Goal: Transaction & Acquisition: Purchase product/service

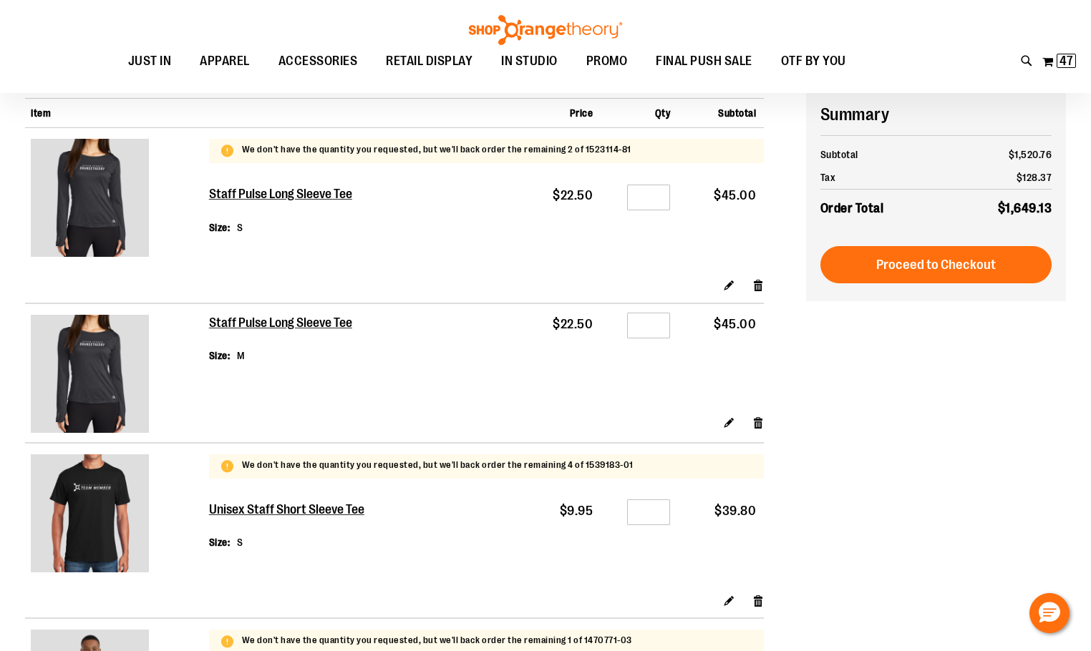
scroll to position [286, 0]
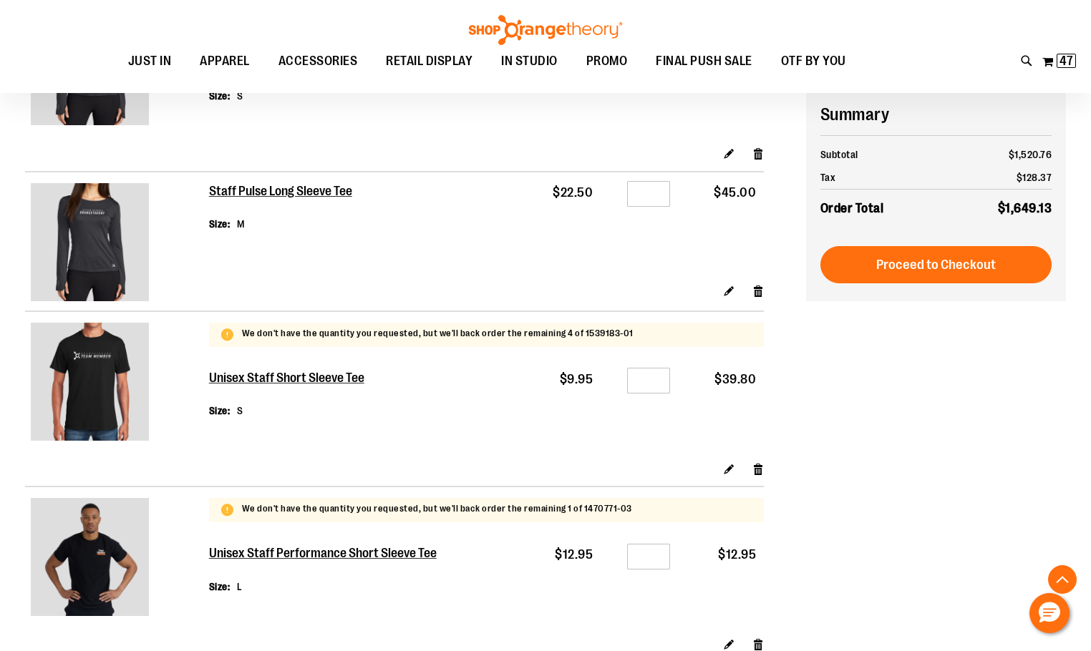
type input "**********"
drag, startPoint x: 659, startPoint y: 378, endPoint x: 640, endPoint y: 379, distance: 19.3
click at [640, 379] on input "*" at bounding box center [648, 381] width 43 height 26
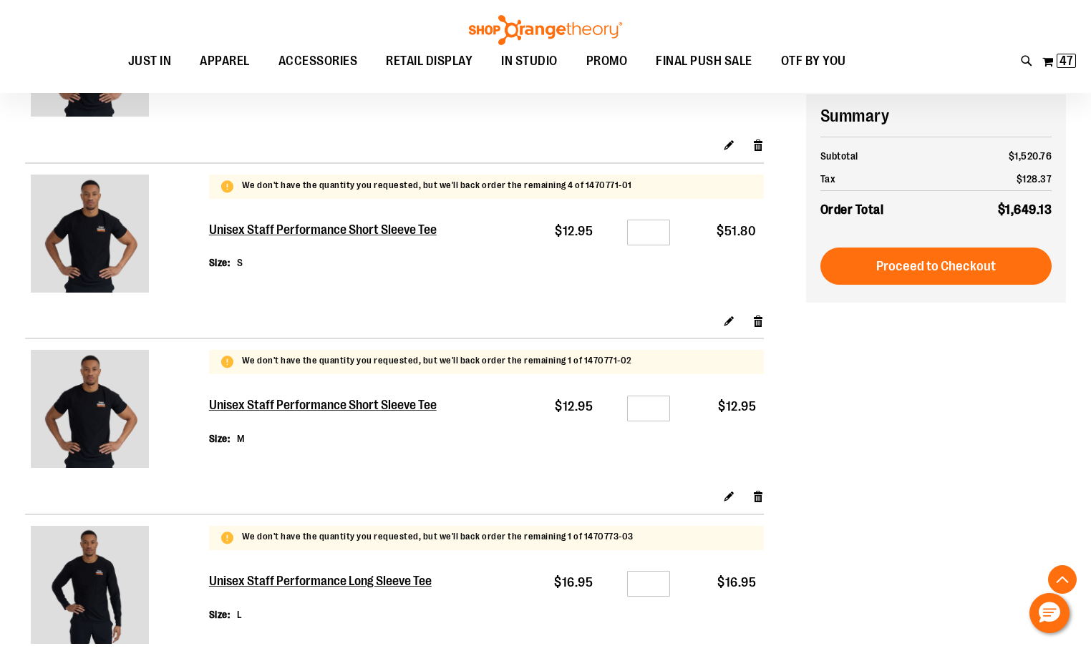
scroll to position [787, 0]
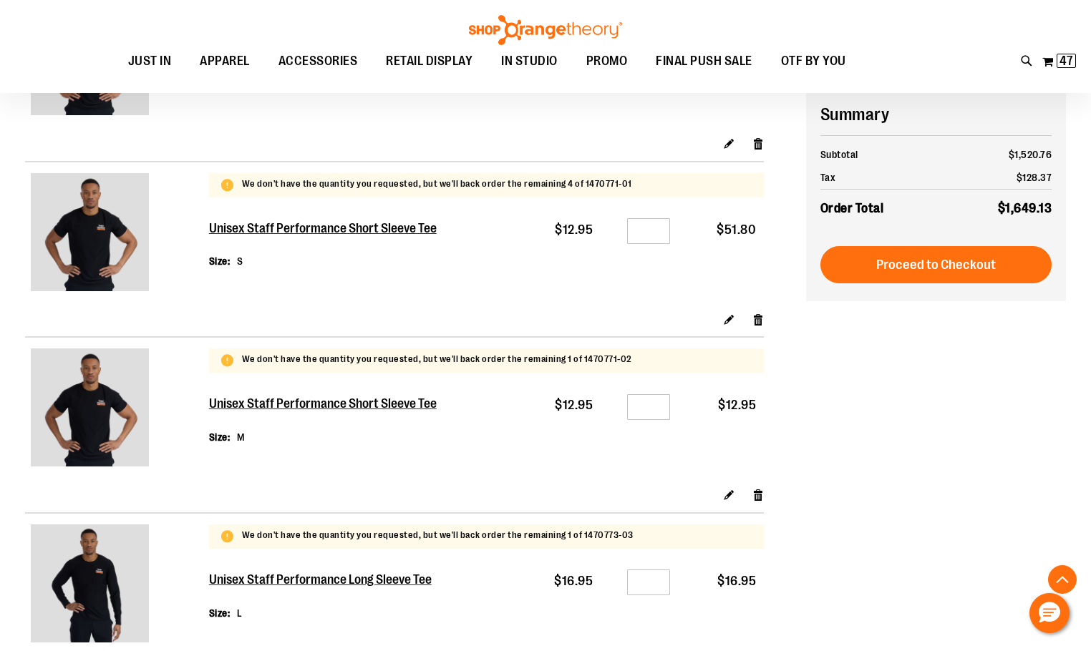
type input "*"
drag, startPoint x: 656, startPoint y: 404, endPoint x: 646, endPoint y: 402, distance: 11.0
click at [646, 402] on input "*" at bounding box center [648, 407] width 43 height 26
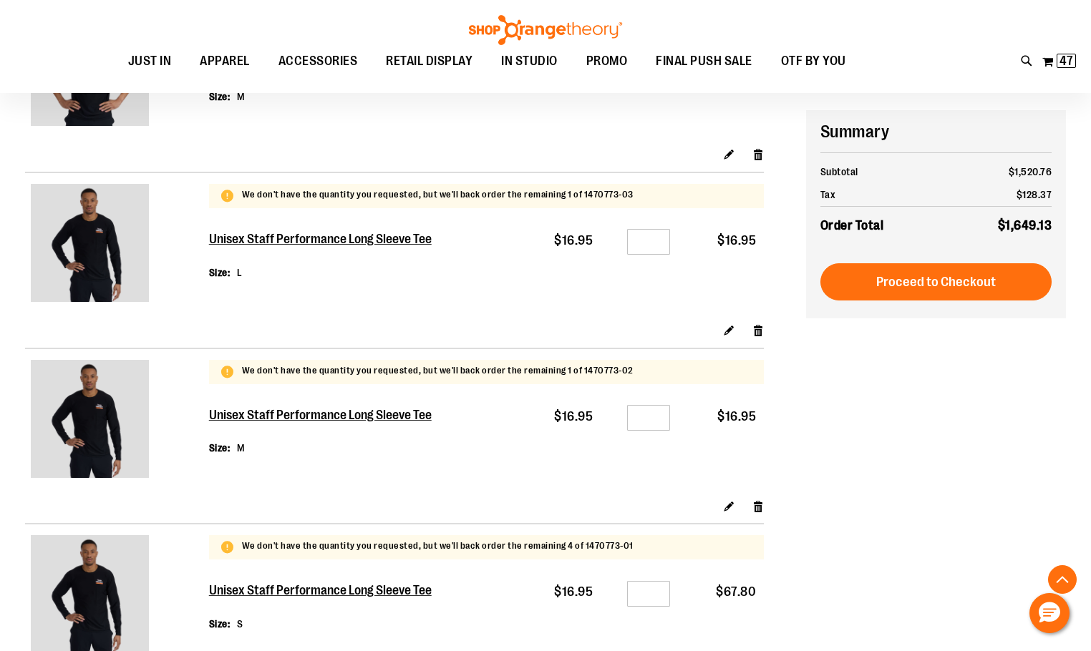
scroll to position [1145, 0]
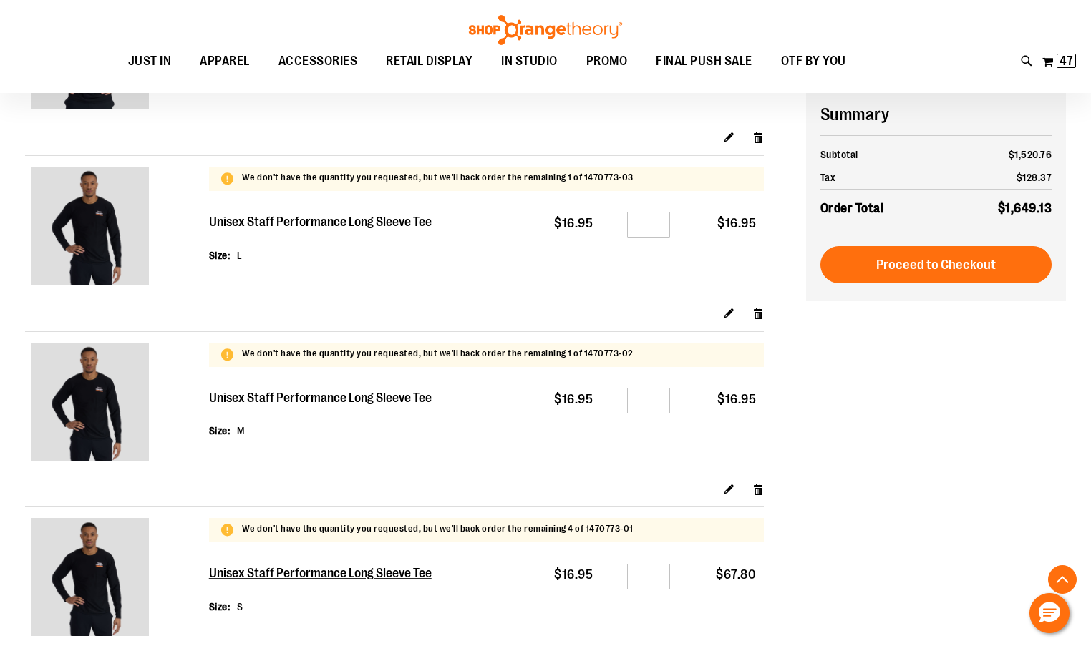
type input "*"
drag, startPoint x: 661, startPoint y: 399, endPoint x: 646, endPoint y: 397, distance: 15.1
click at [646, 397] on input "*" at bounding box center [648, 401] width 43 height 26
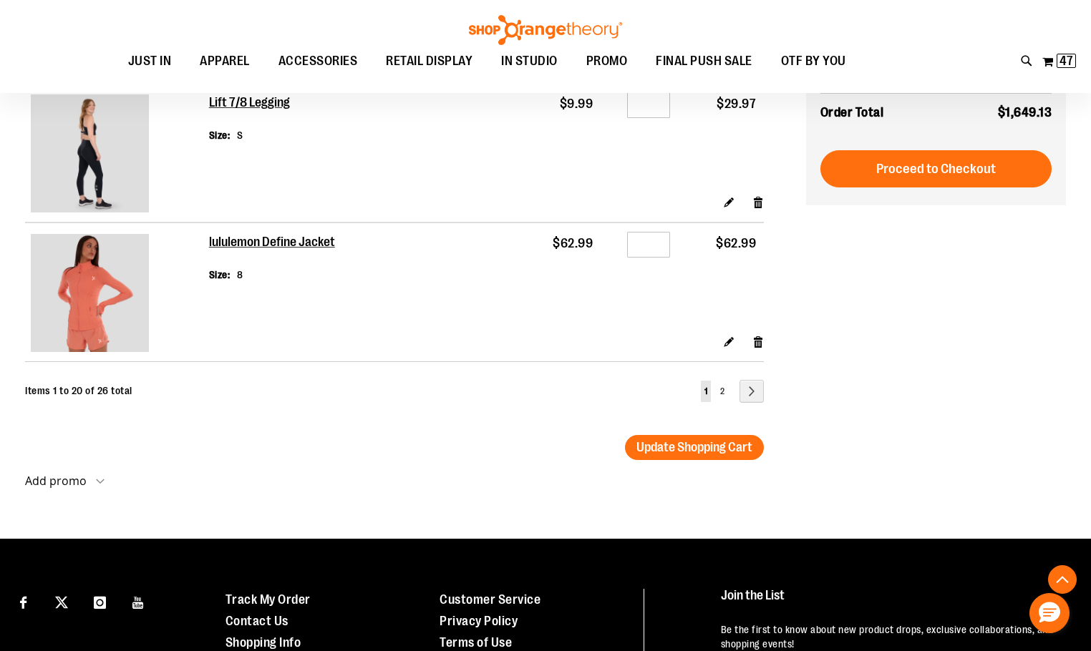
scroll to position [3006, 0]
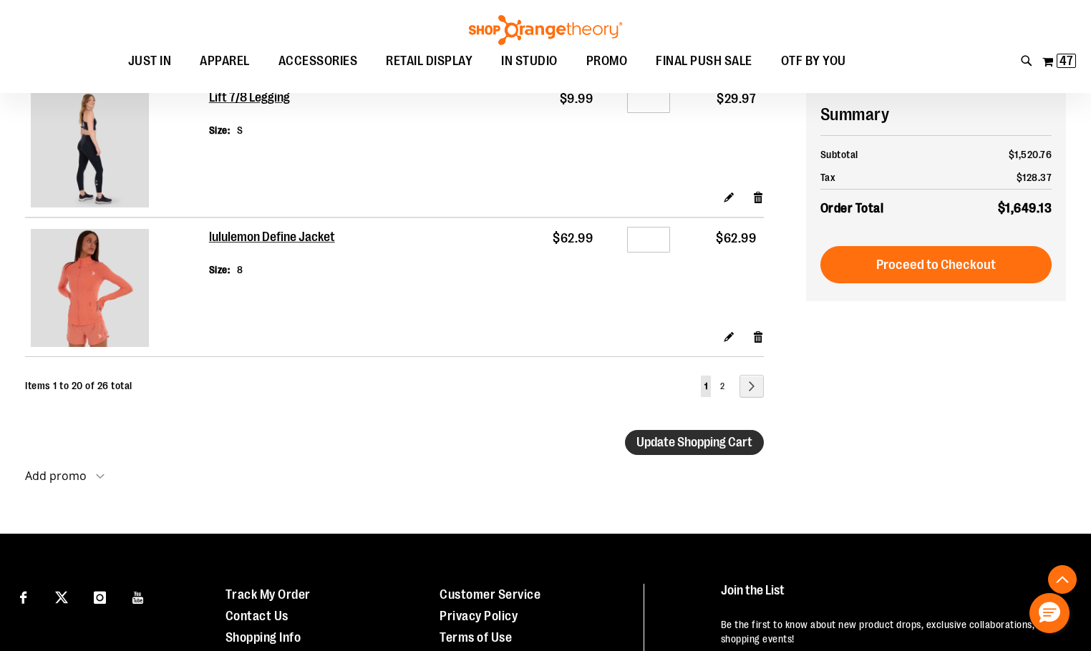
type input "*"
click at [703, 445] on span "Update Shopping Cart" at bounding box center [694, 442] width 116 height 14
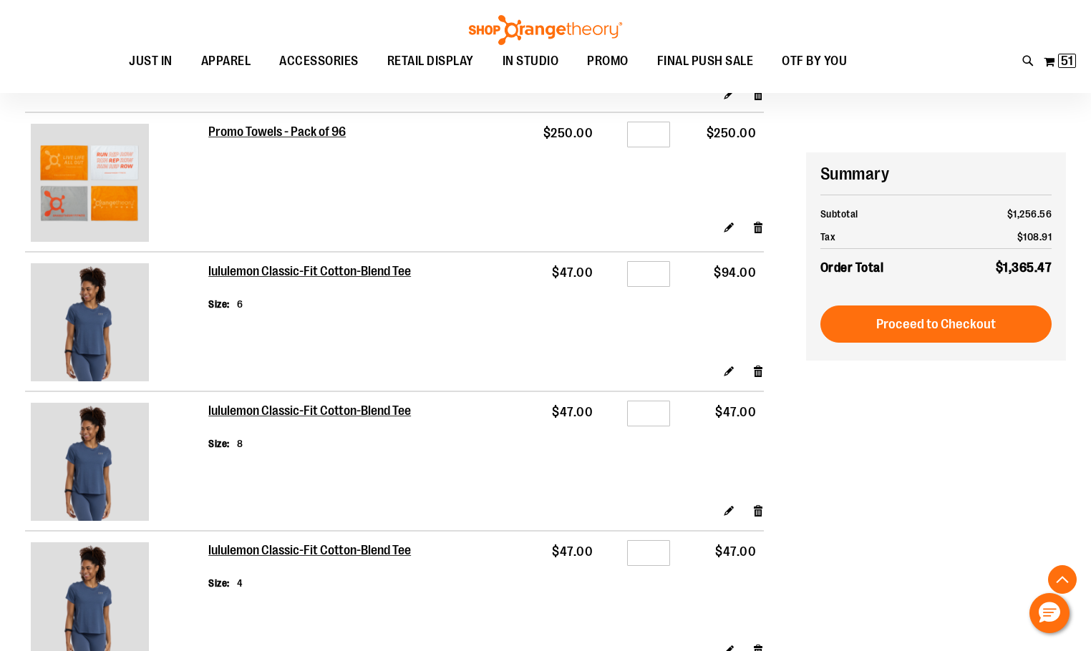
scroll to position [1860, 0]
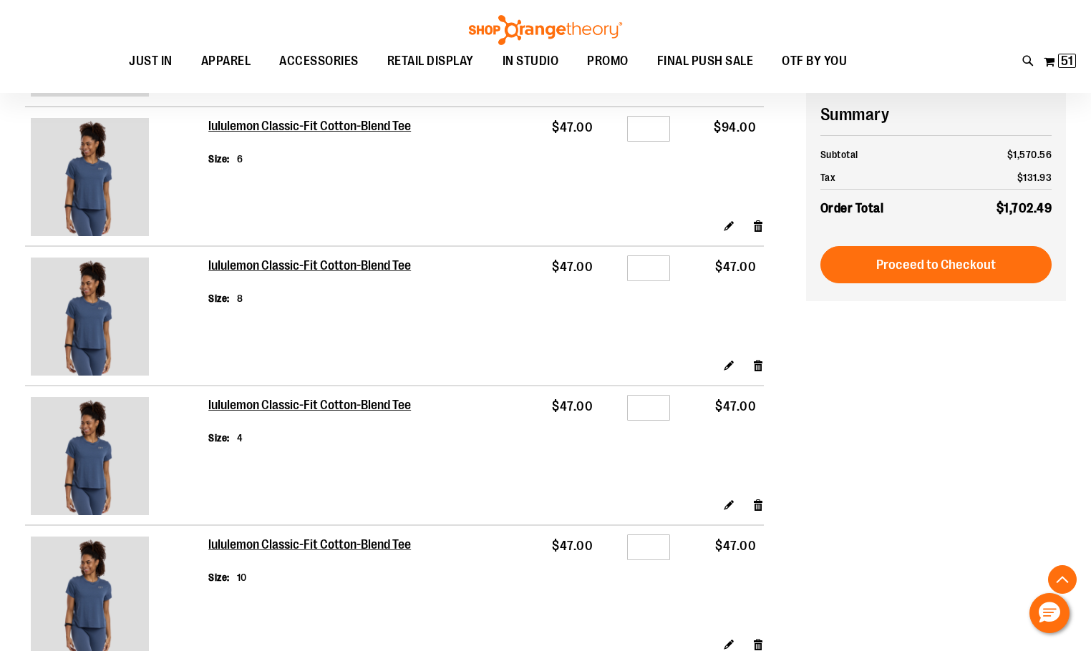
type input "**********"
click at [658, 405] on input "*" at bounding box center [648, 408] width 43 height 26
drag, startPoint x: 658, startPoint y: 405, endPoint x: 647, endPoint y: 405, distance: 10.7
click at [647, 405] on input "*" at bounding box center [648, 408] width 43 height 26
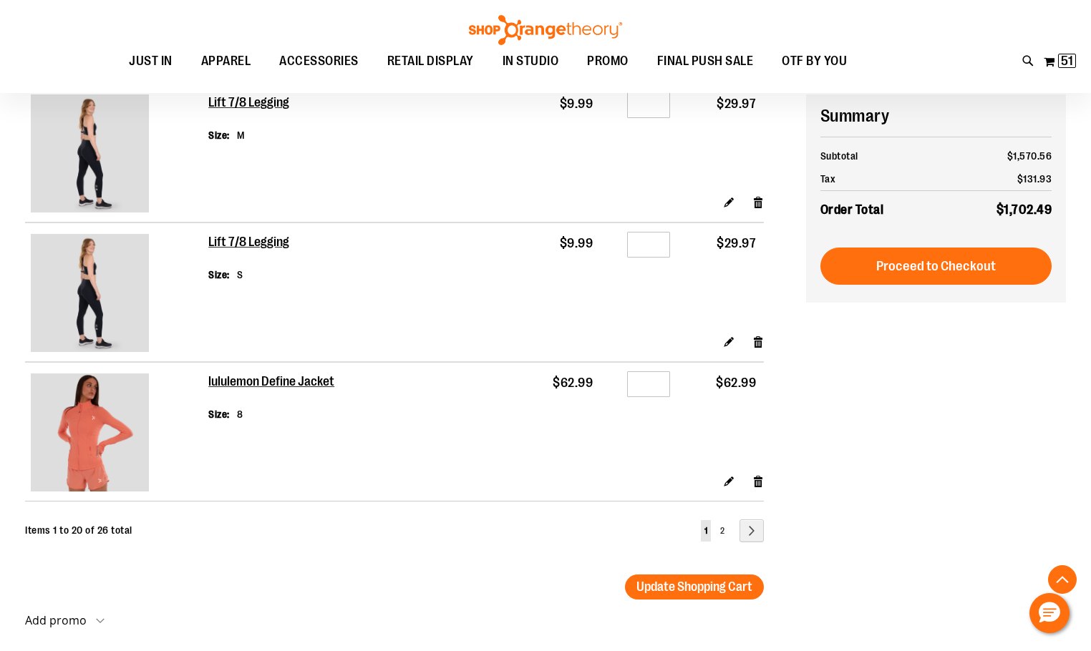
scroll to position [2863, 0]
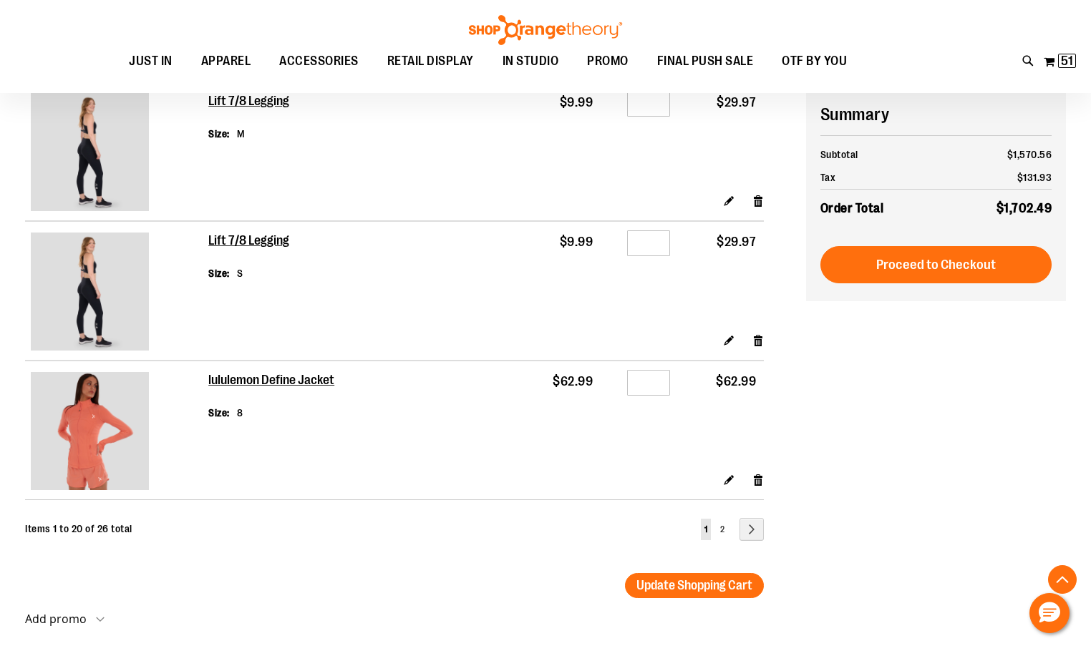
type input "*"
click at [594, 427] on td "$62.99" at bounding box center [558, 417] width 86 height 112
drag, startPoint x: 654, startPoint y: 389, endPoint x: 641, endPoint y: 383, distance: 14.1
click at [641, 383] on input "*" at bounding box center [648, 383] width 43 height 26
type input "*"
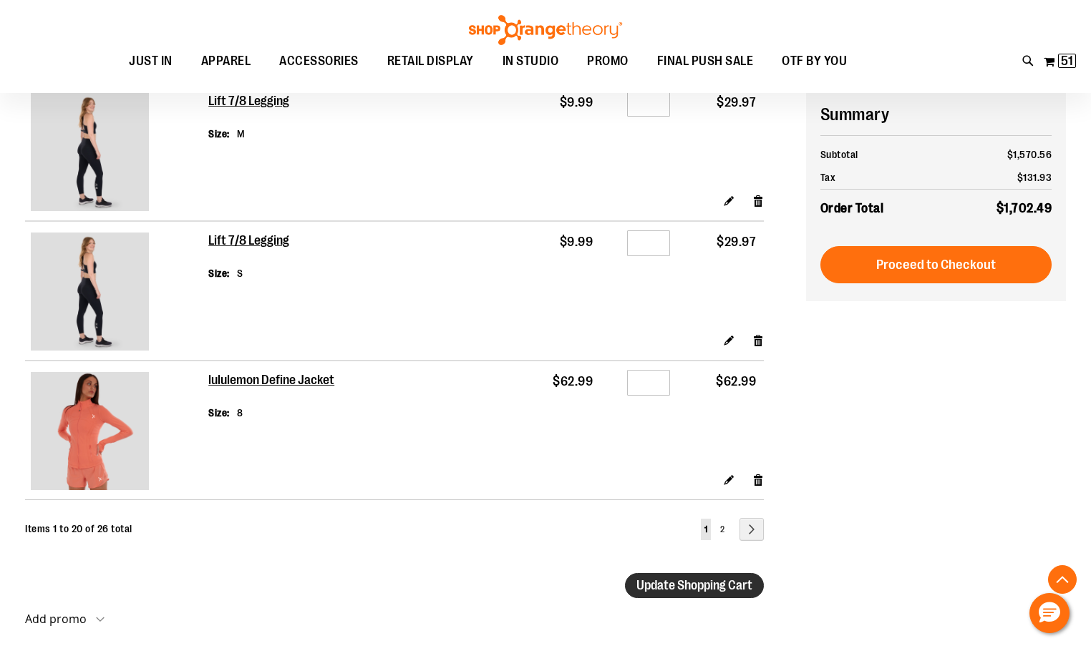
click at [644, 586] on span "Update Shopping Cart" at bounding box center [694, 585] width 116 height 14
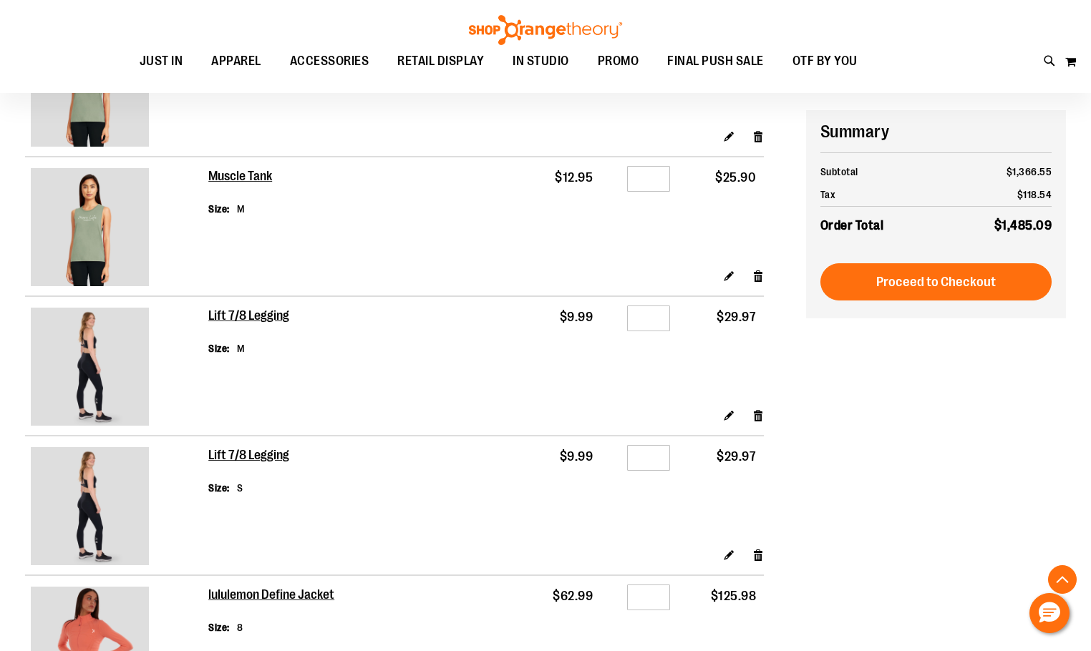
scroll to position [3006, 0]
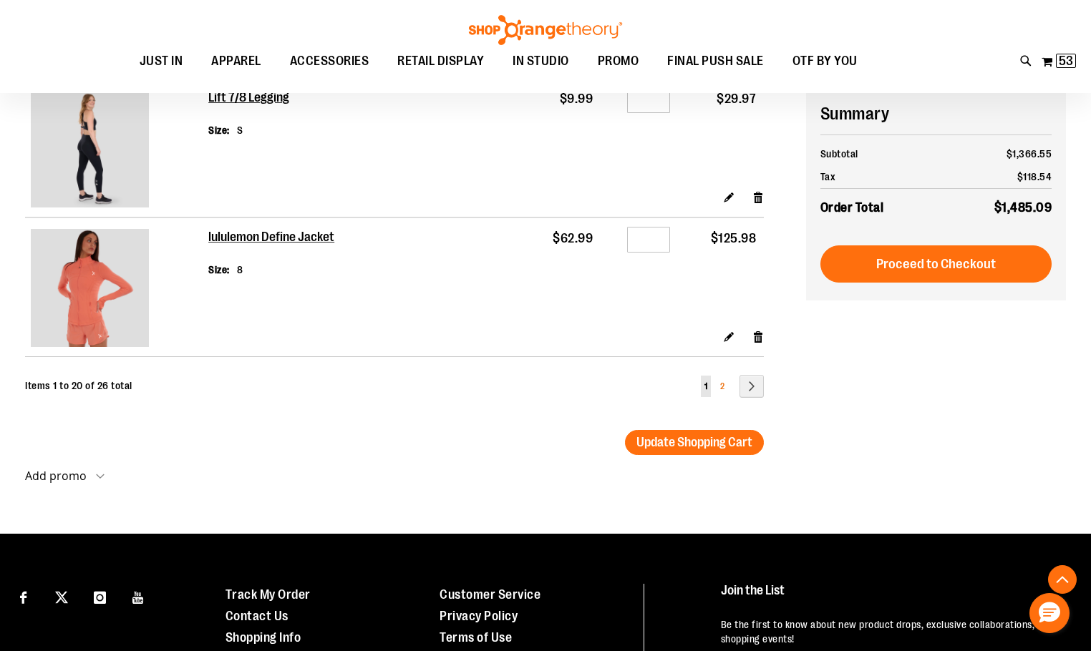
type input "**********"
click at [721, 387] on link "Page 2" at bounding box center [722, 386] width 11 height 21
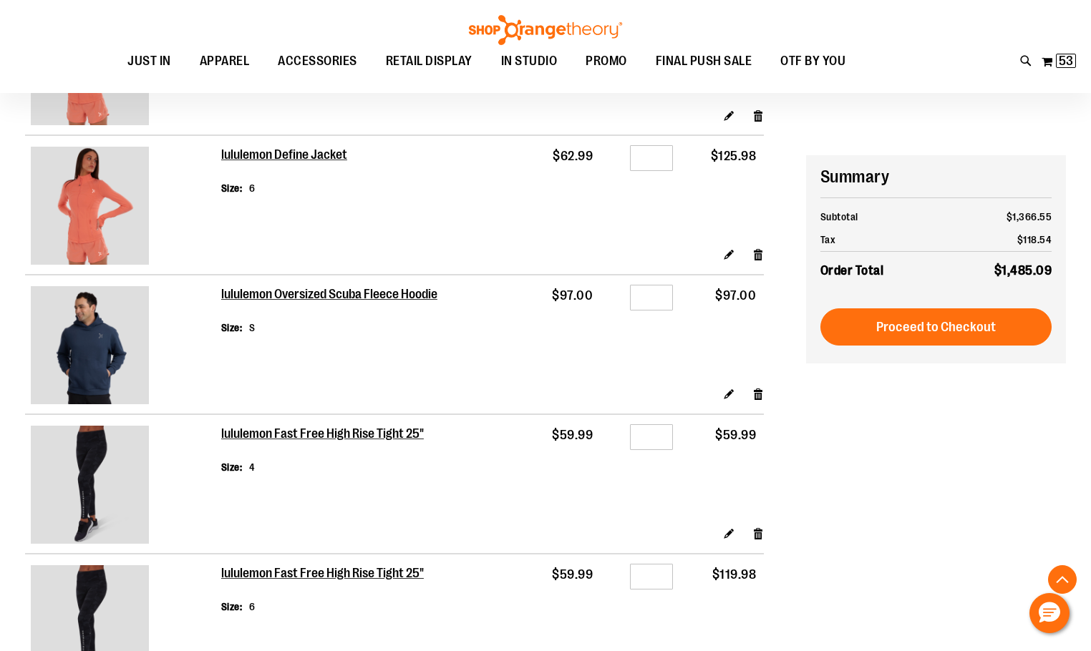
scroll to position [429, 0]
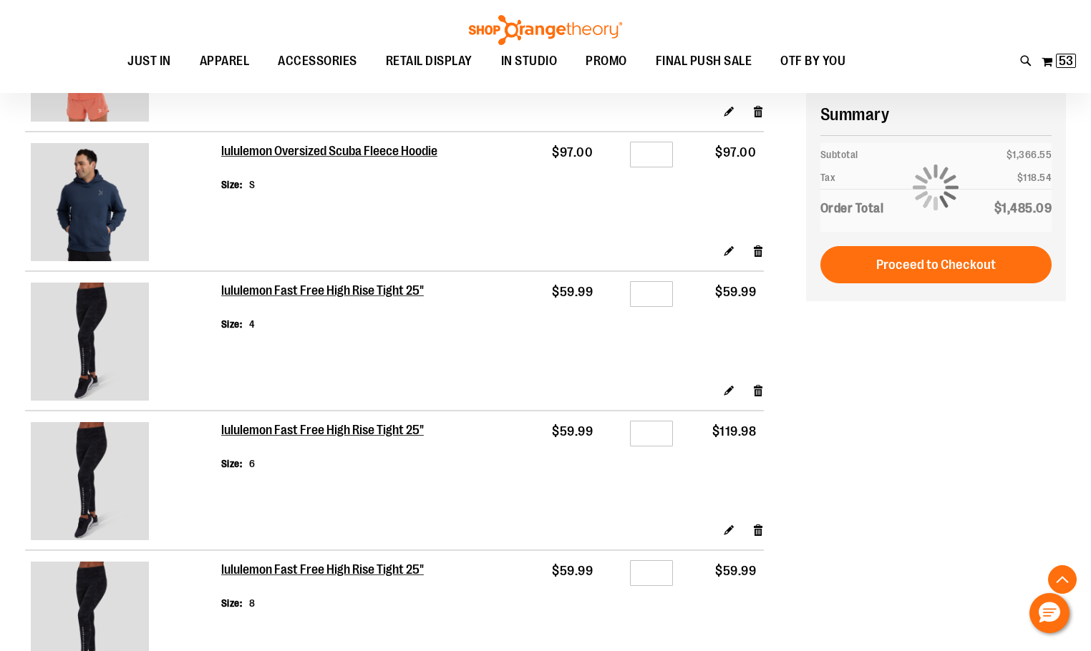
type input "**********"
drag, startPoint x: 586, startPoint y: 376, endPoint x: 594, endPoint y: 367, distance: 12.1
click at [586, 375] on td "$59.99" at bounding box center [561, 327] width 77 height 112
drag, startPoint x: 658, startPoint y: 292, endPoint x: 650, endPoint y: 290, distance: 8.2
click at [650, 290] on input "*" at bounding box center [651, 294] width 43 height 26
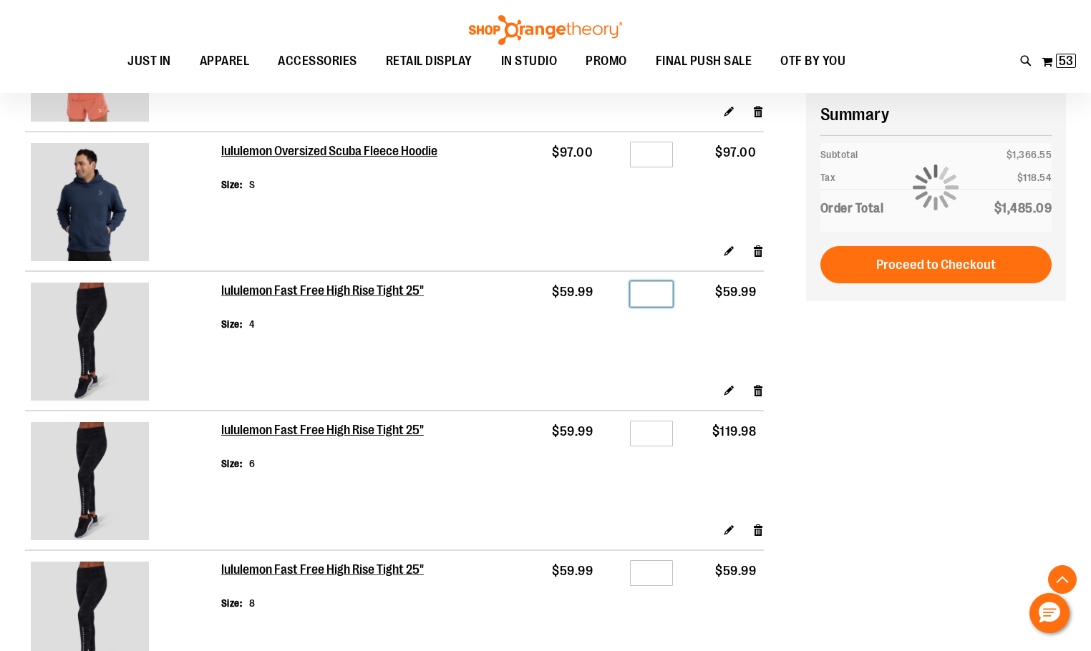
type input "*"
drag, startPoint x: 660, startPoint y: 569, endPoint x: 643, endPoint y: 566, distance: 17.5
click at [644, 568] on input "*" at bounding box center [651, 573] width 43 height 26
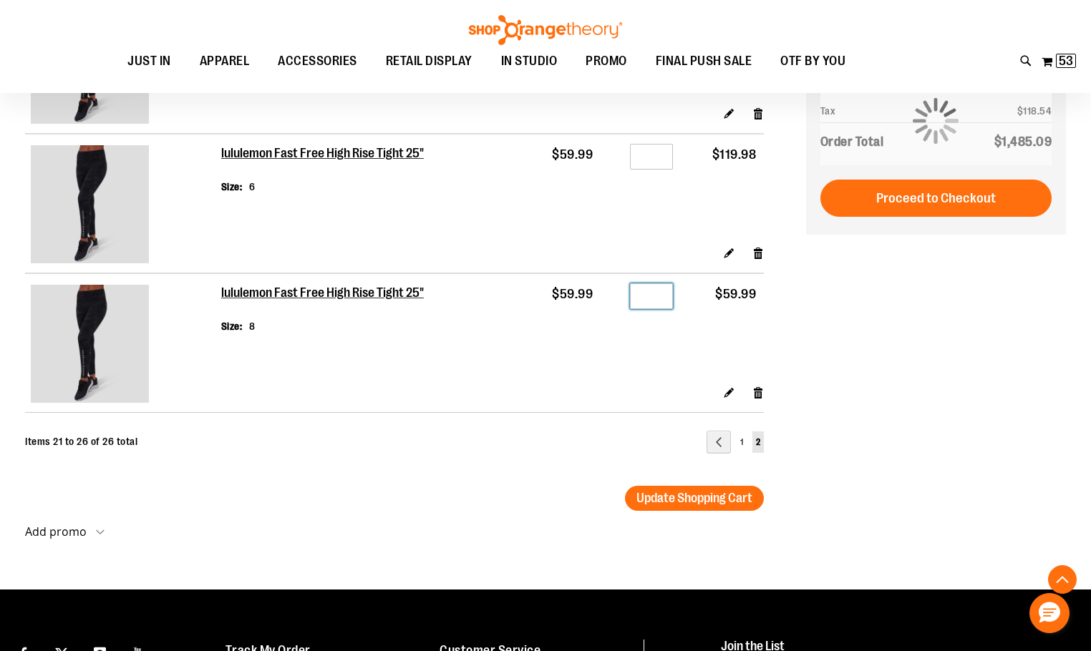
scroll to position [715, 0]
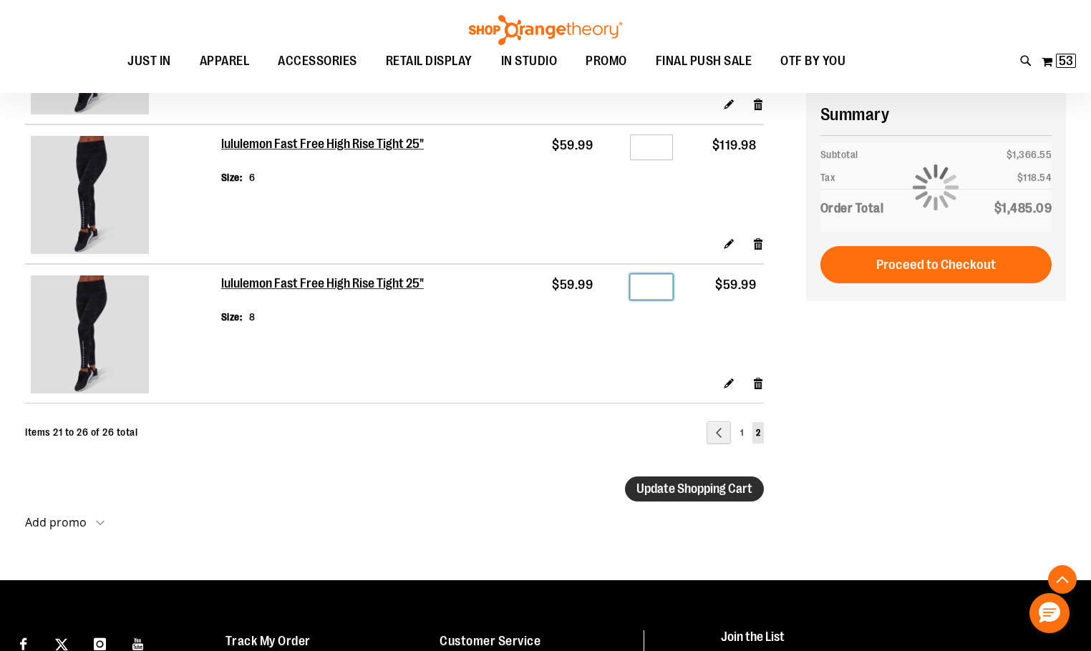
type input "*"
click at [689, 487] on span "Update Shopping Cart" at bounding box center [694, 489] width 116 height 14
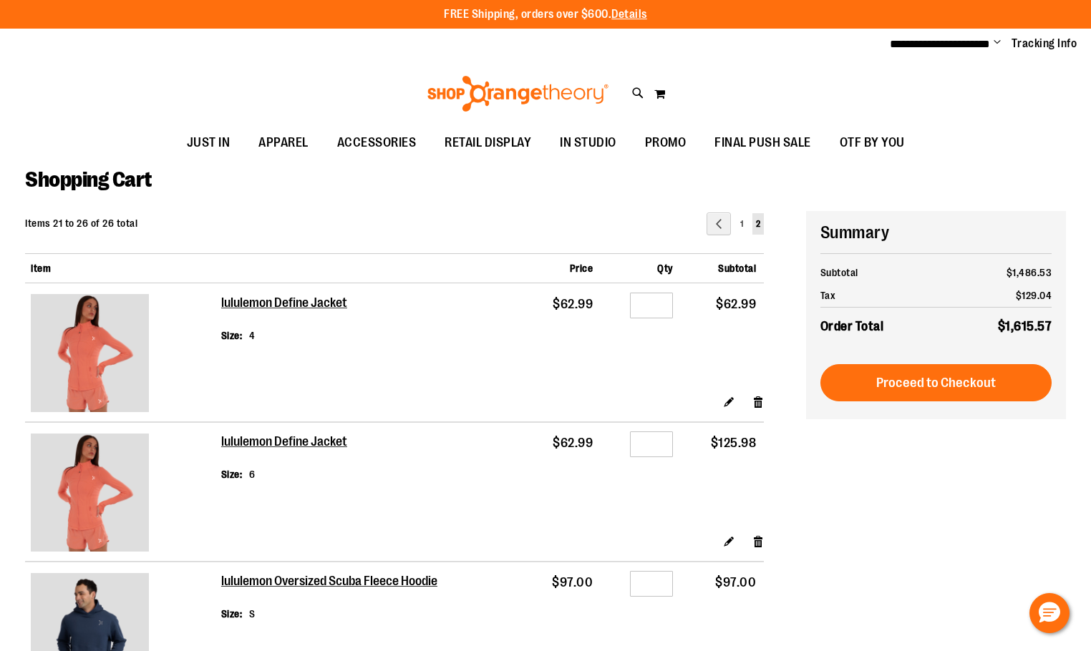
type input "**********"
click at [375, 200] on div "Shopping Cart" at bounding box center [545, 189] width 1041 height 44
click at [632, 93] on icon at bounding box center [638, 93] width 12 height 16
click at [603, 77] on input "Search" at bounding box center [551, 80] width 872 height 47
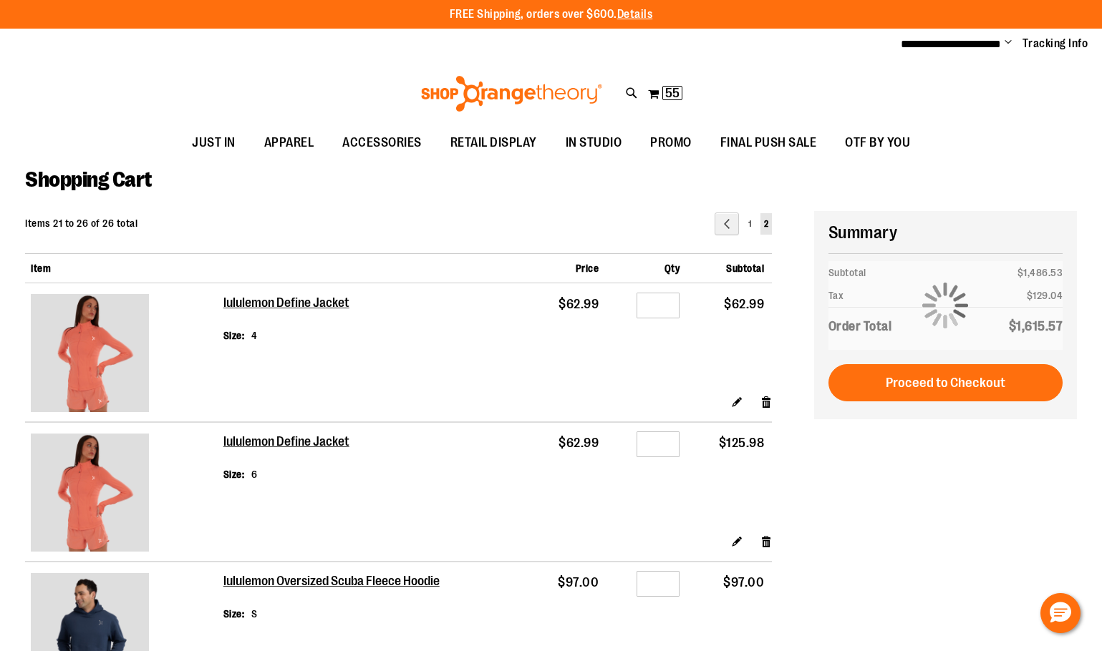
type input "**********"
click at [299, 230] on span "lululemon Energy Longline Bra" at bounding box center [278, 225] width 136 height 11
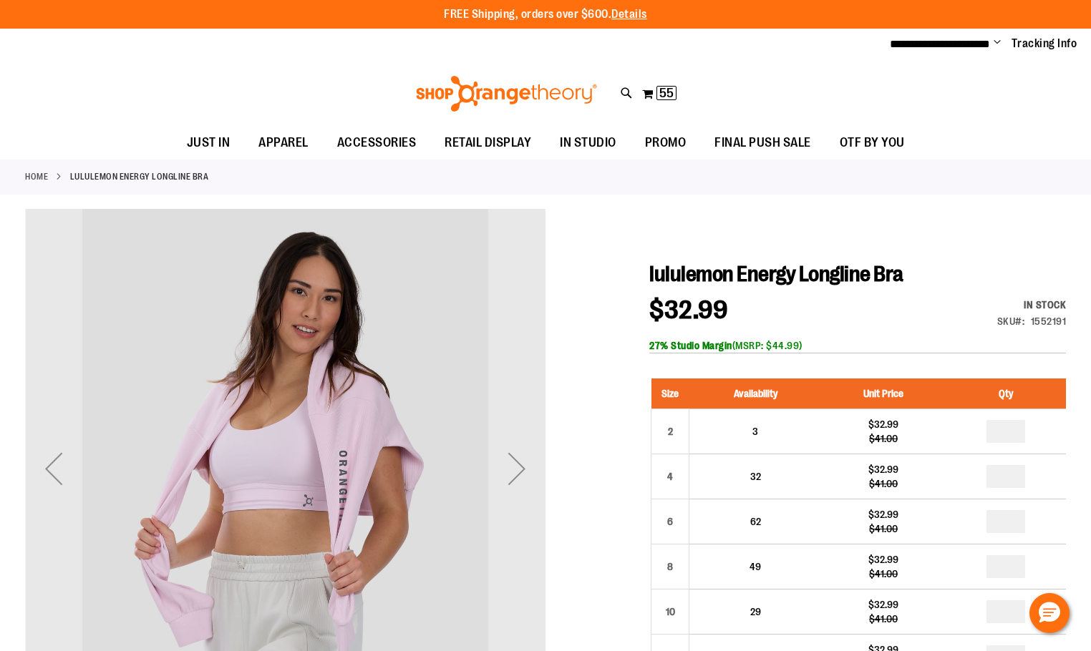
type input "**********"
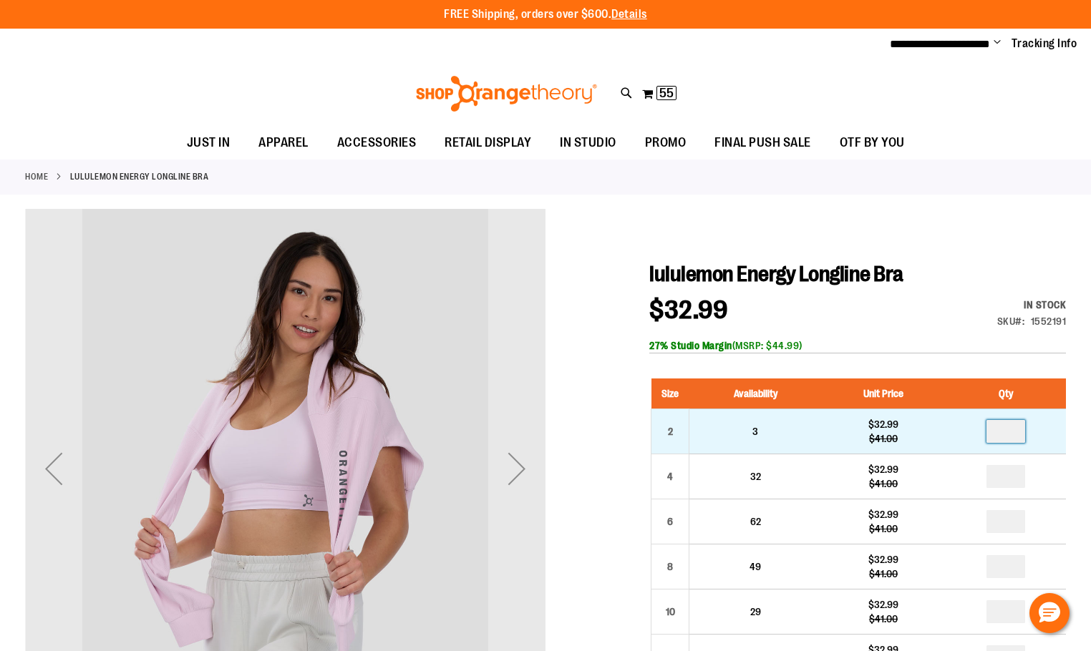
drag, startPoint x: 1017, startPoint y: 435, endPoint x: 998, endPoint y: 431, distance: 19.8
click at [998, 431] on input "number" at bounding box center [1005, 431] width 39 height 23
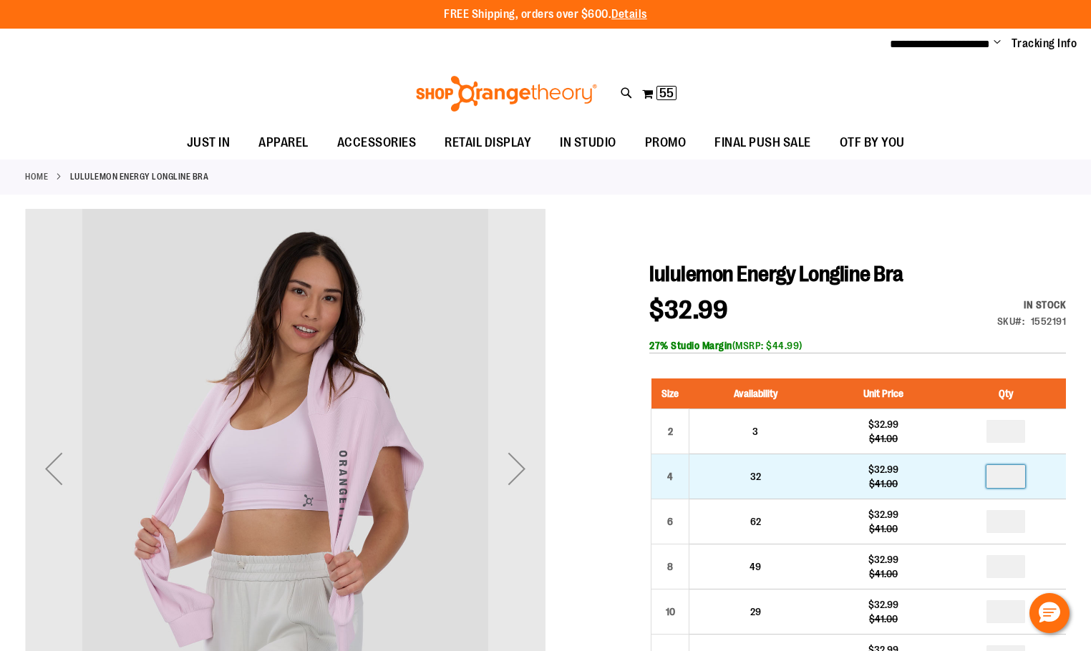
type input "*"
drag, startPoint x: 1017, startPoint y: 472, endPoint x: 1006, endPoint y: 473, distance: 10.8
click at [1006, 473] on input "number" at bounding box center [1005, 476] width 39 height 23
type input "*"
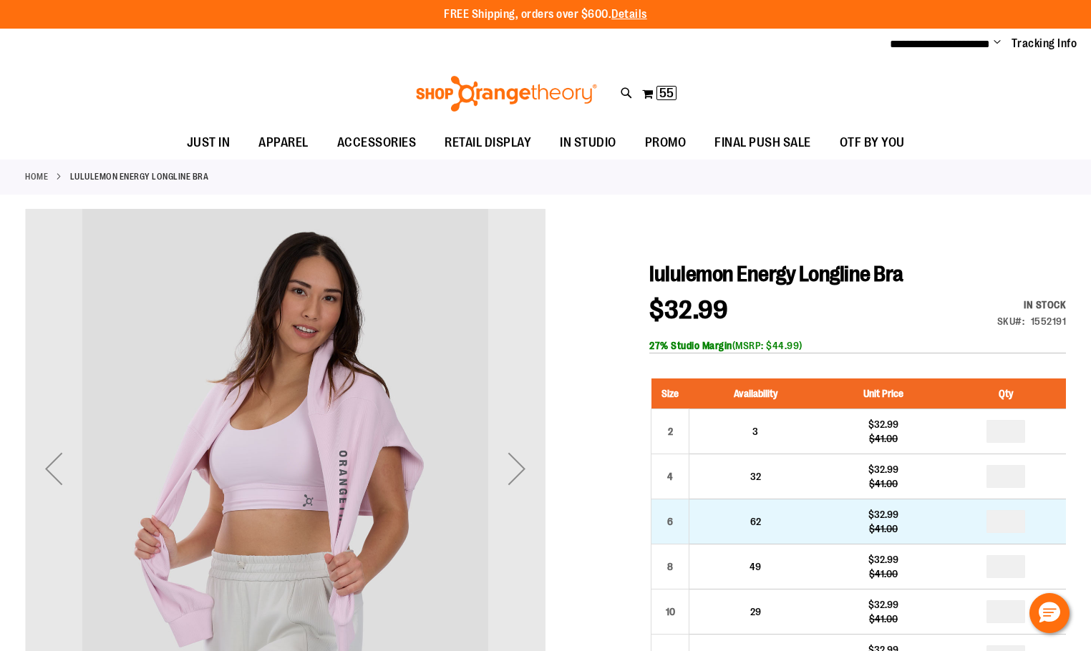
drag, startPoint x: 1014, startPoint y: 518, endPoint x: 1001, endPoint y: 518, distance: 13.6
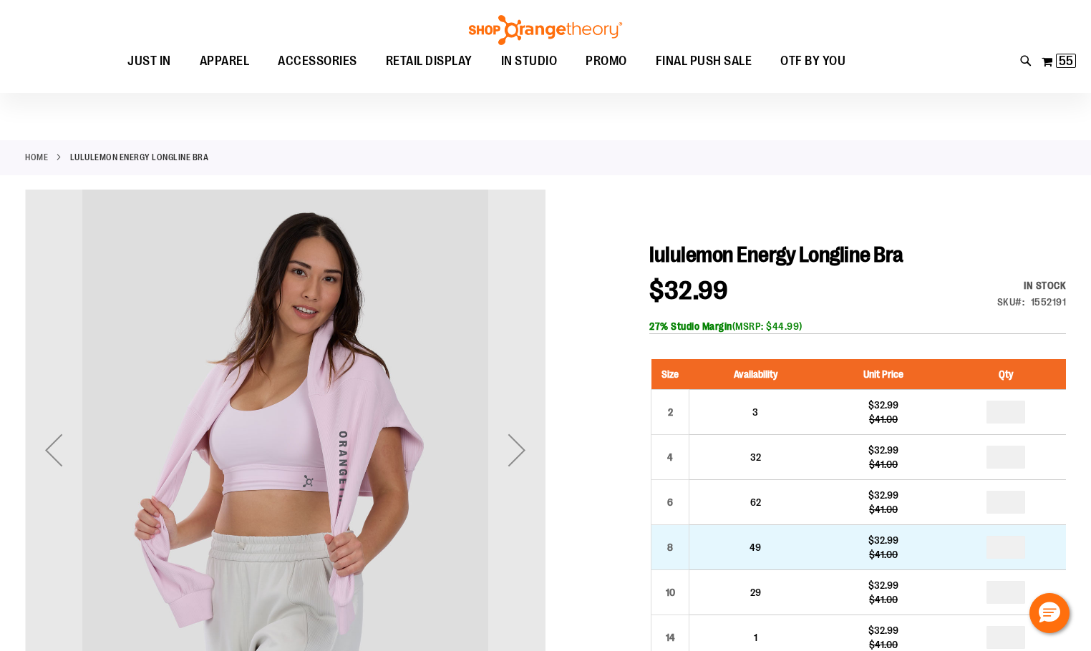
scroll to position [142, 0]
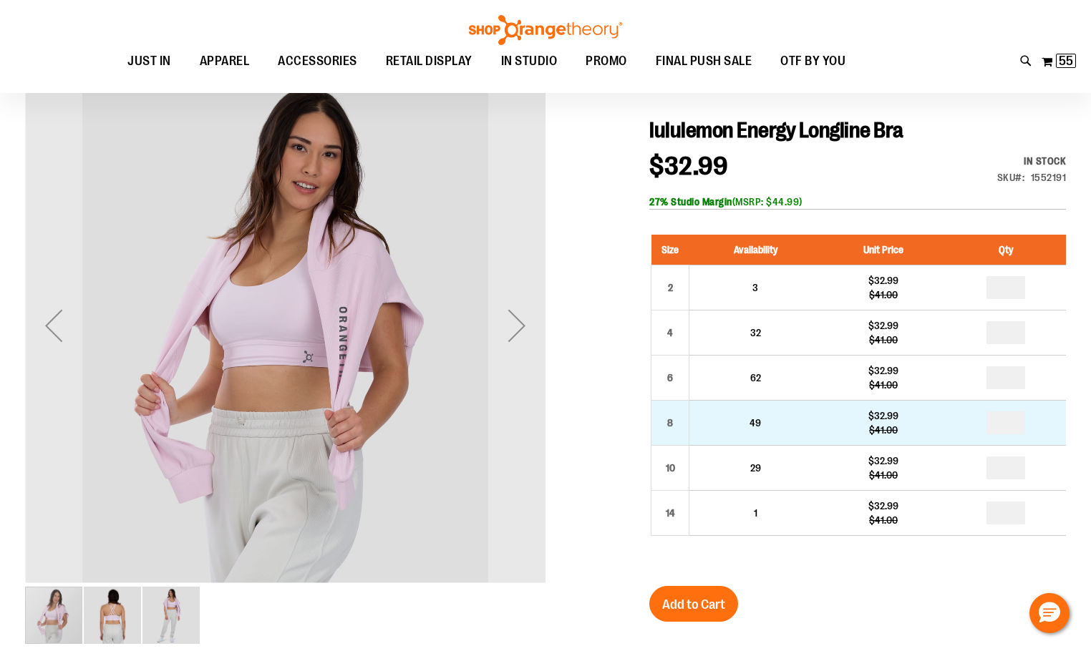
type input "*"
drag, startPoint x: 1024, startPoint y: 424, endPoint x: 999, endPoint y: 424, distance: 25.1
click at [999, 424] on input "number" at bounding box center [1005, 423] width 39 height 23
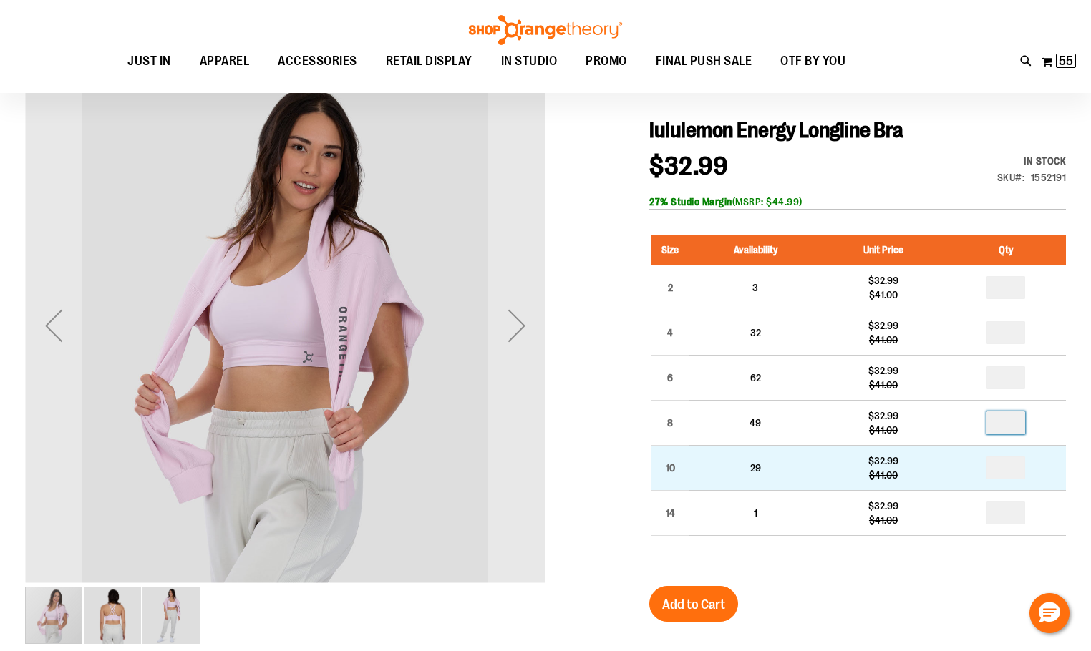
type input "*"
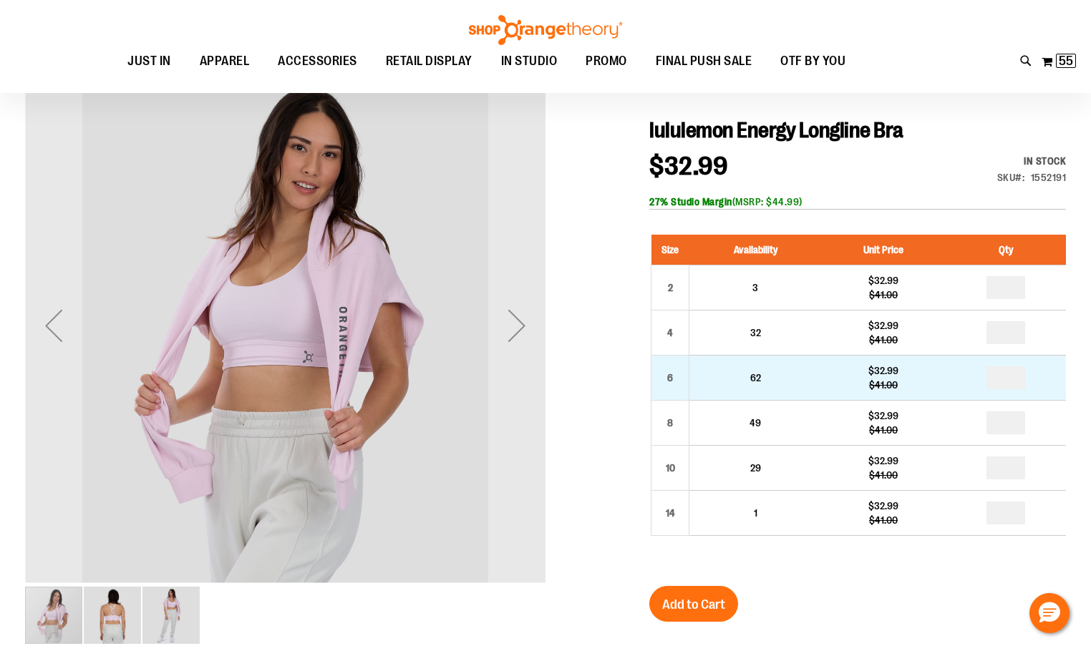
drag, startPoint x: 1013, startPoint y: 380, endPoint x: 994, endPoint y: 377, distance: 19.0
type input "*"
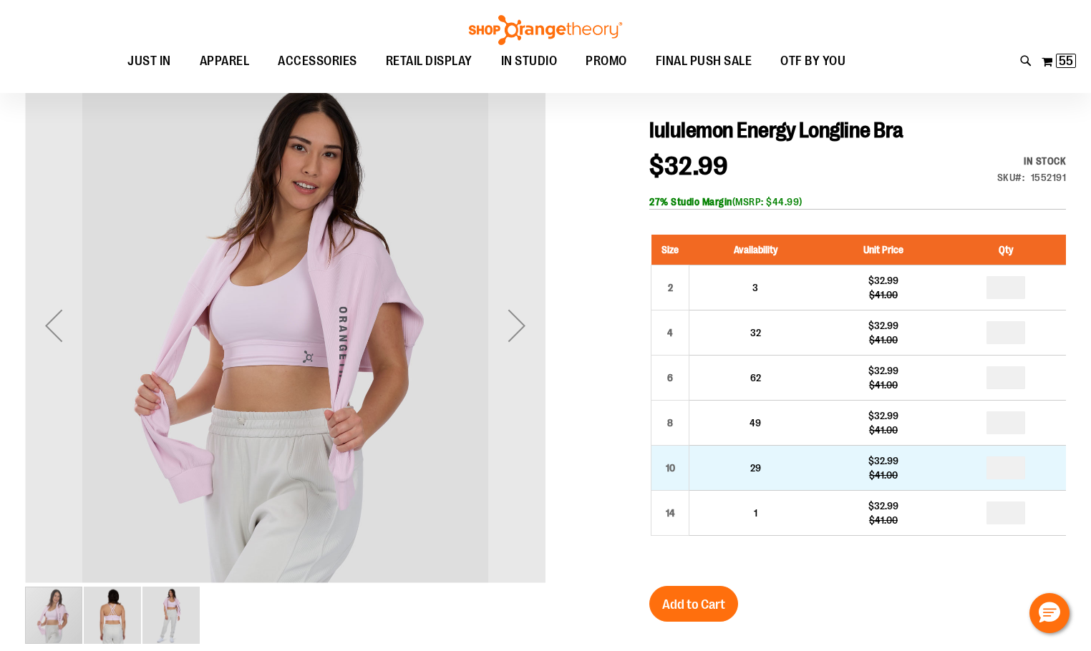
drag, startPoint x: 1012, startPoint y: 465, endPoint x: 996, endPoint y: 465, distance: 16.5
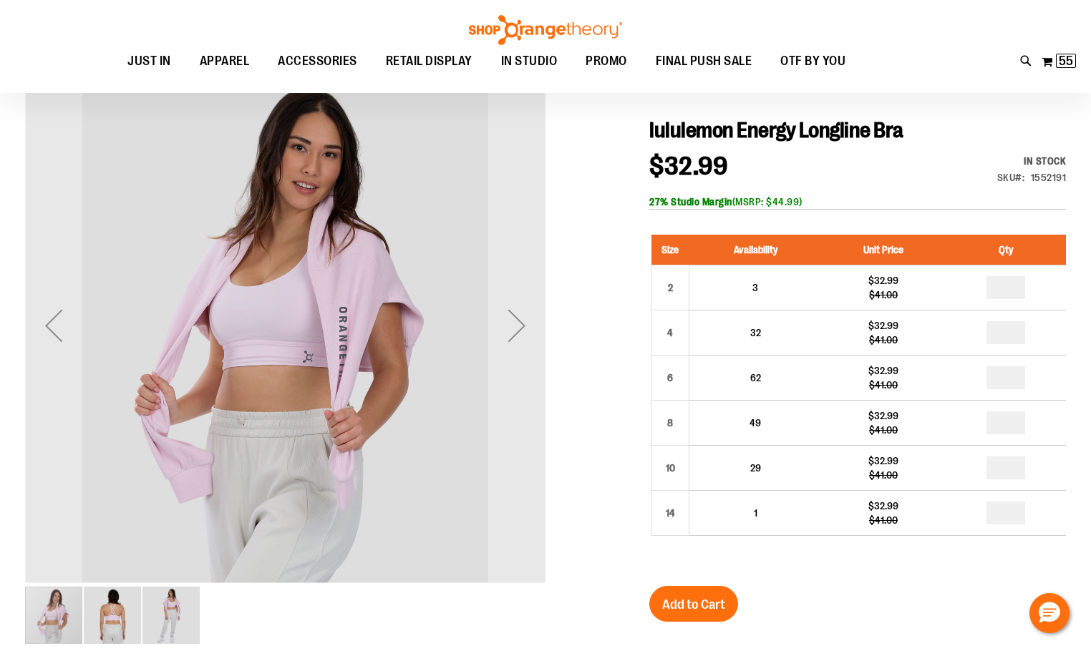
type input "*"
click at [701, 601] on span "Add to Cart" at bounding box center [693, 605] width 63 height 16
click at [579, 446] on div at bounding box center [545, 539] width 1041 height 949
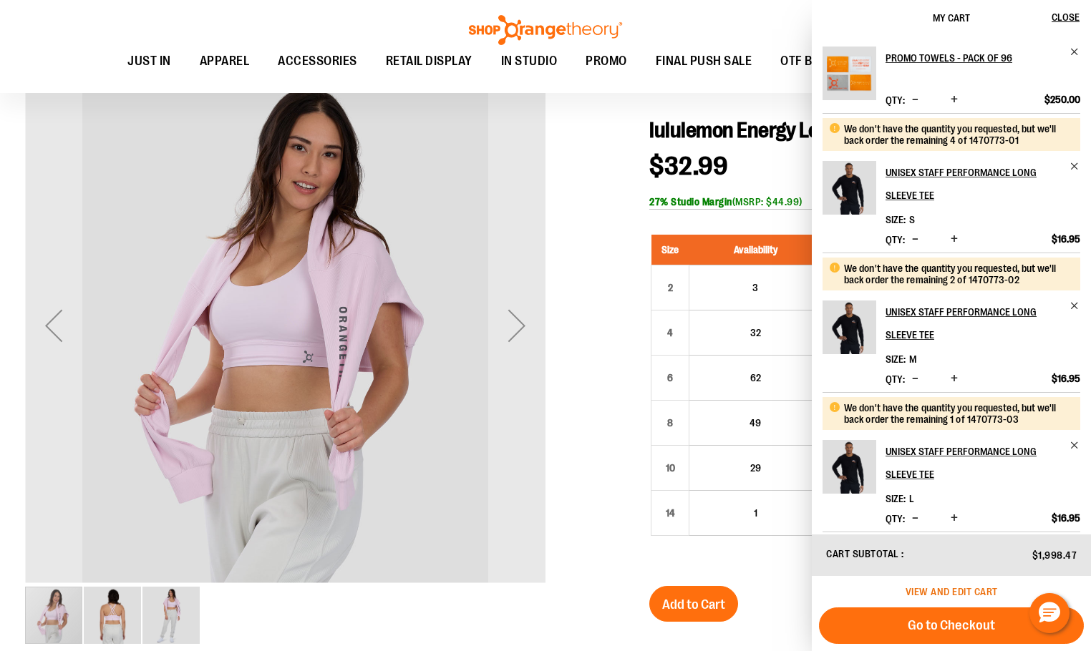
click at [970, 595] on span "View and edit cart" at bounding box center [952, 591] width 92 height 11
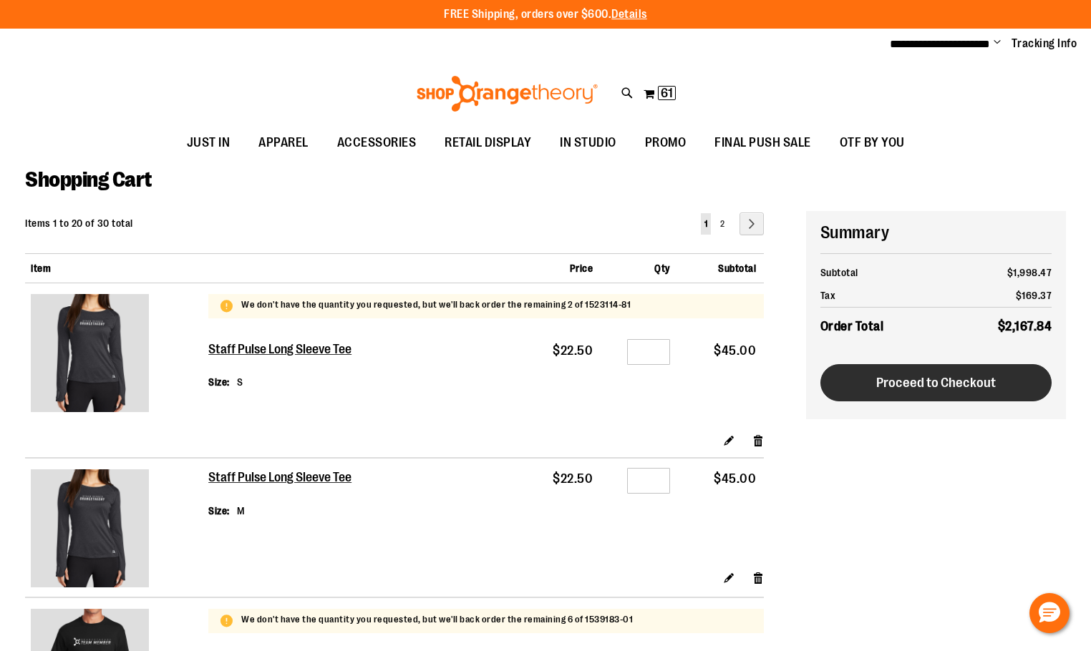
type input "**********"
click at [996, 382] on button "Proceed to Checkout" at bounding box center [936, 382] width 232 height 37
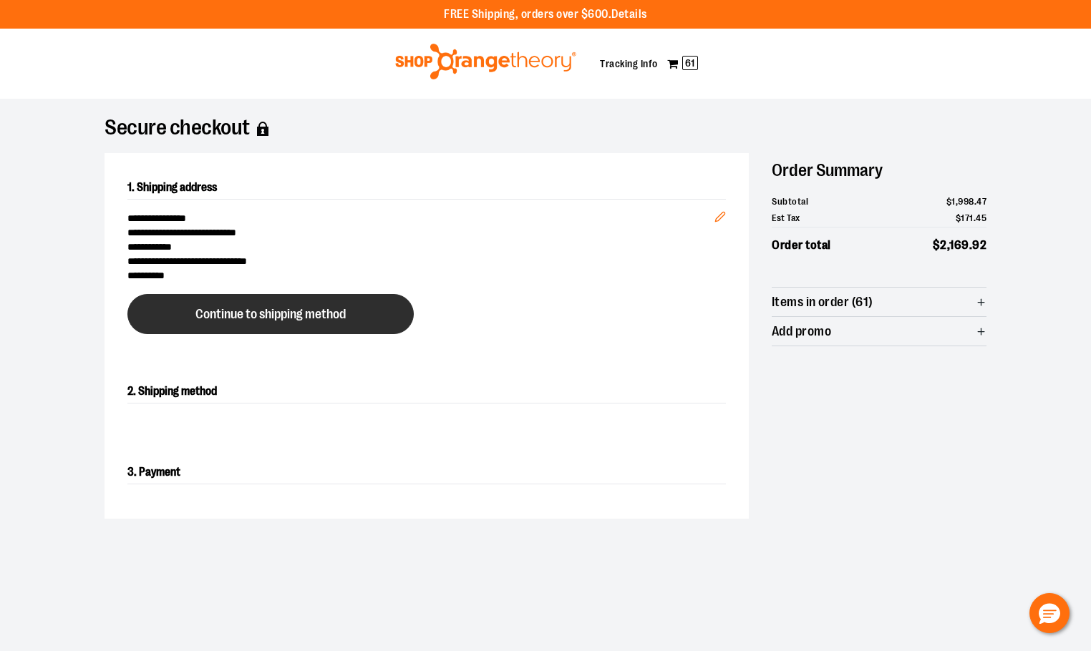
click at [317, 316] on span "Continue to shipping method" at bounding box center [270, 315] width 150 height 14
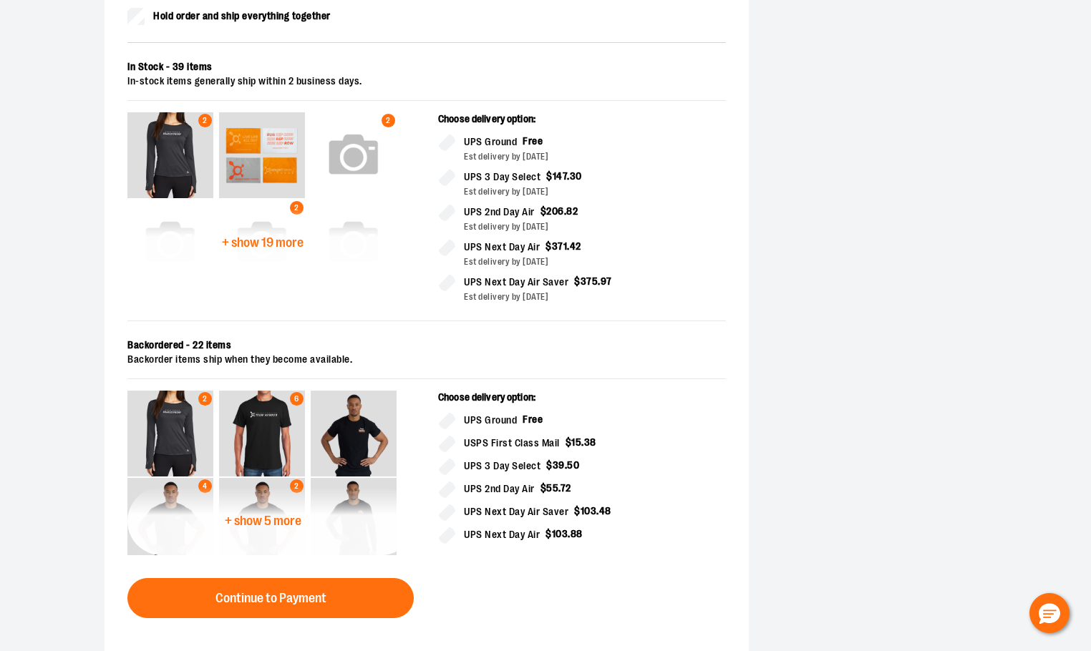
scroll to position [459, 0]
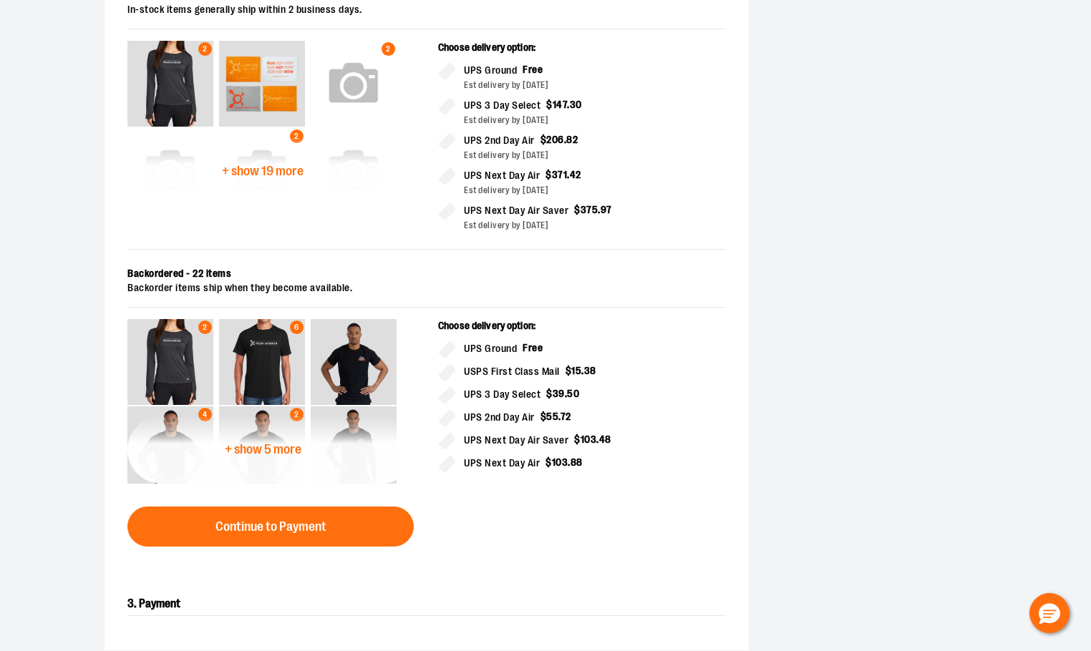
click at [249, 451] on span "+ show 5 more" at bounding box center [263, 450] width 77 height 14
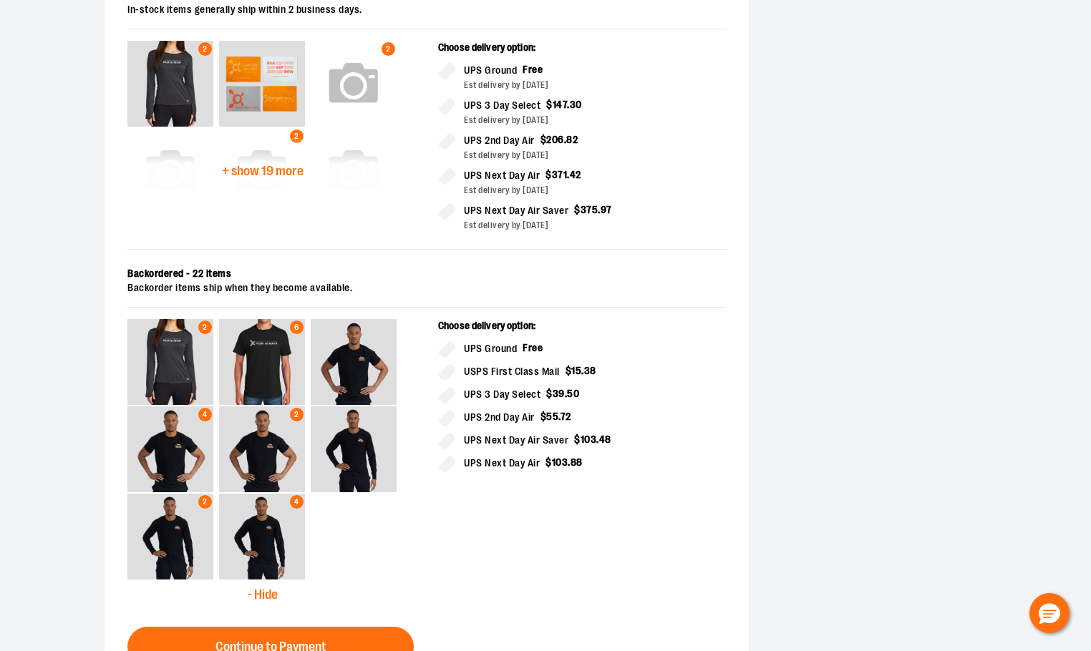
click at [270, 165] on span "+ show 19 more" at bounding box center [263, 172] width 82 height 14
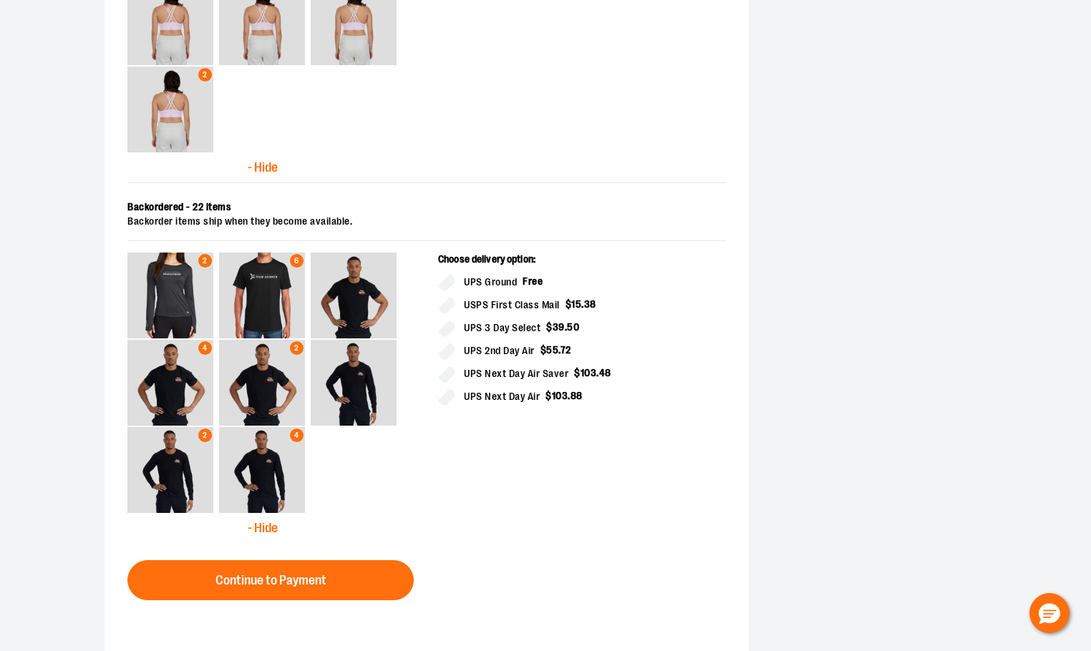
scroll to position [1103, 0]
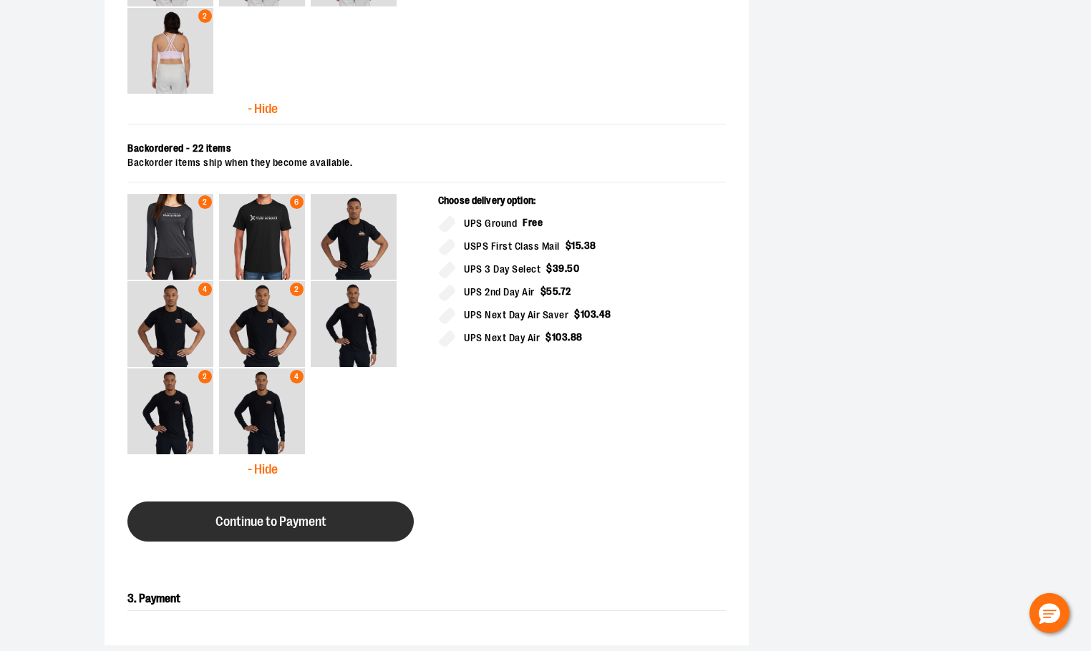
click at [319, 526] on span "Continue to Payment" at bounding box center [270, 522] width 111 height 14
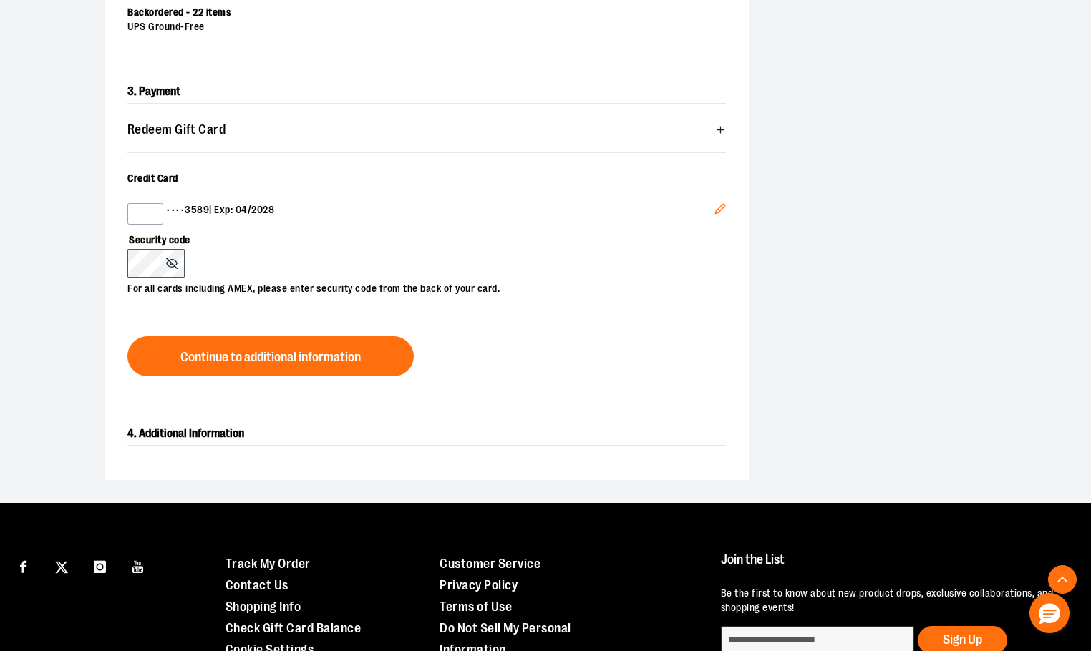
scroll to position [530, 0]
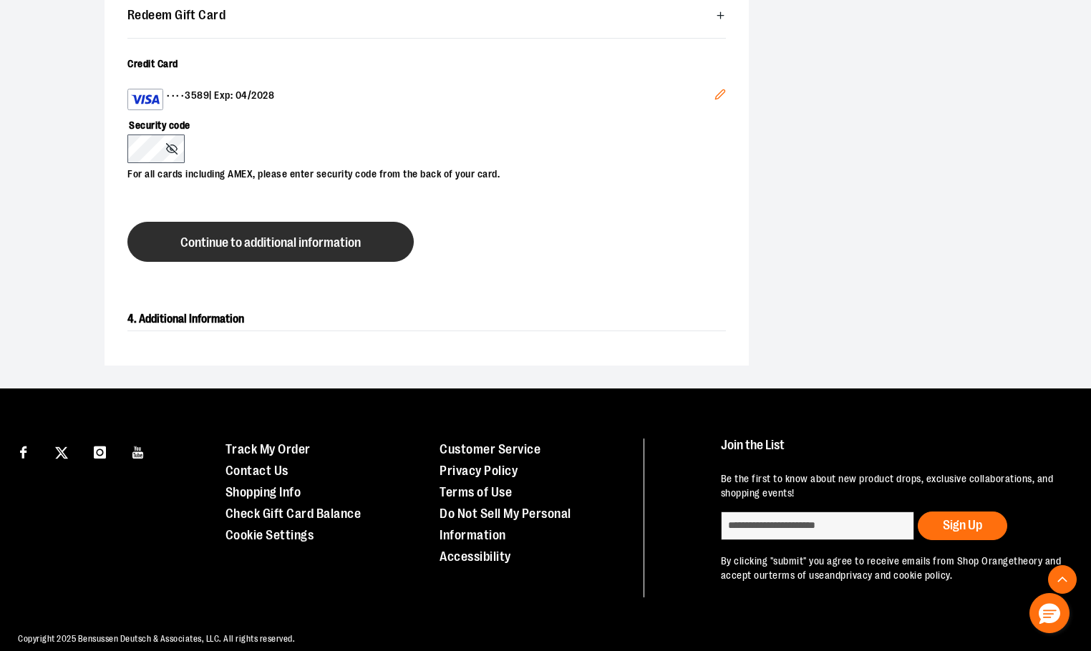
click at [318, 241] on span "Continue to additional information" at bounding box center [270, 243] width 180 height 14
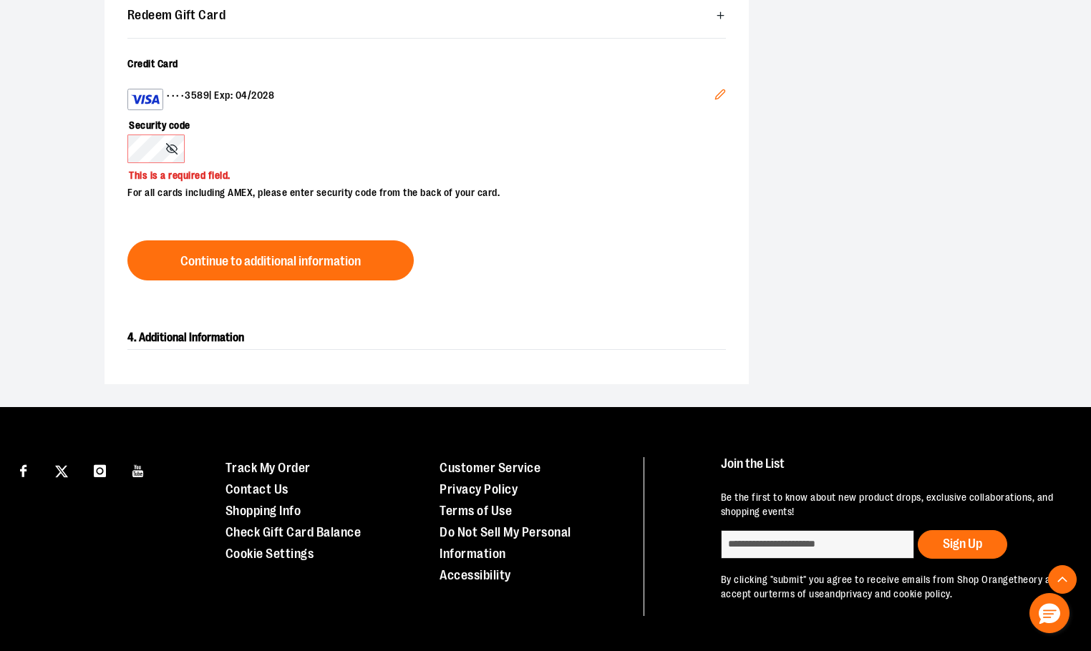
click at [173, 147] on icon at bounding box center [171, 148] width 11 height 11
click at [167, 147] on icon at bounding box center [171, 148] width 11 height 11
click at [169, 147] on icon at bounding box center [171, 148] width 11 height 11
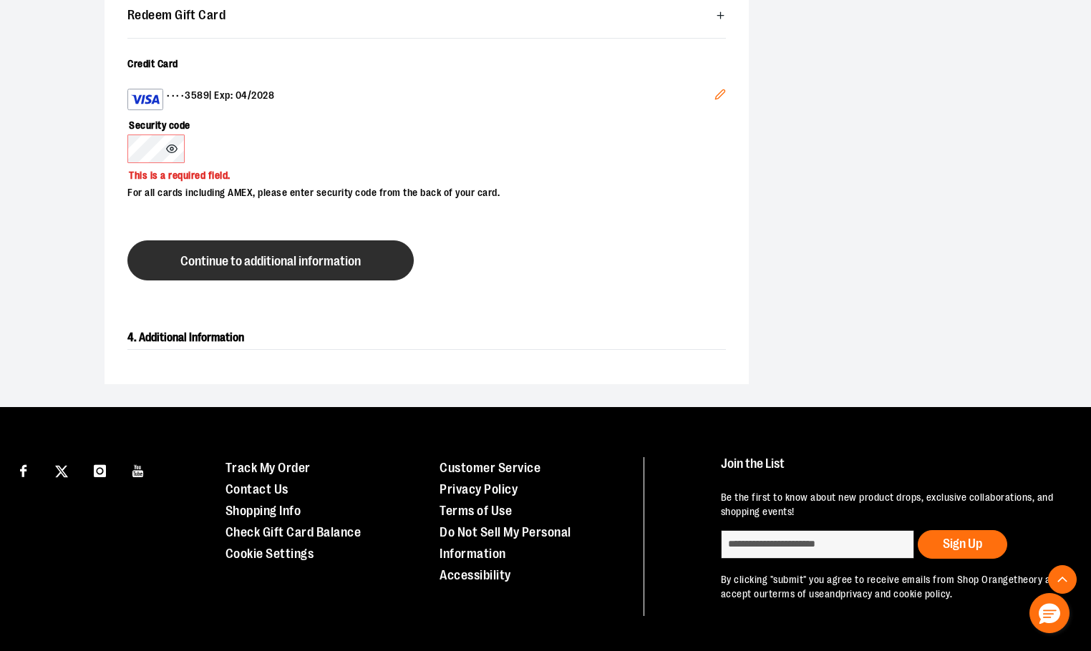
click at [207, 263] on span "Continue to additional information" at bounding box center [270, 262] width 180 height 14
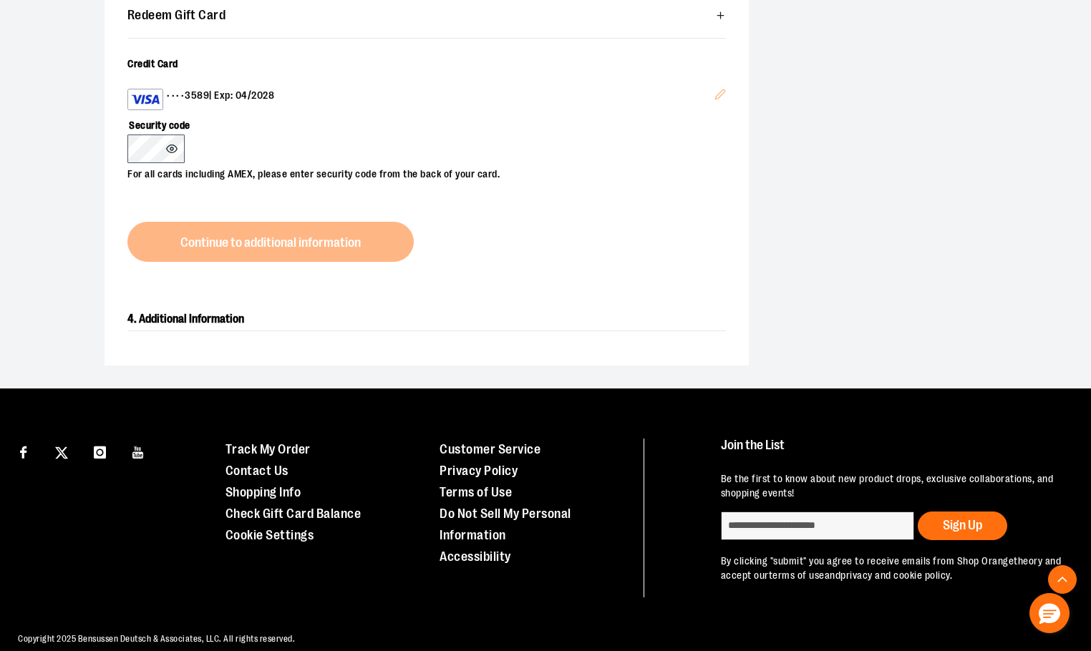
click at [301, 243] on div "3. Payment Redeem Gift Card Card number * Pin number * Apply gift card Cancel C…" at bounding box center [427, 114] width 644 height 342
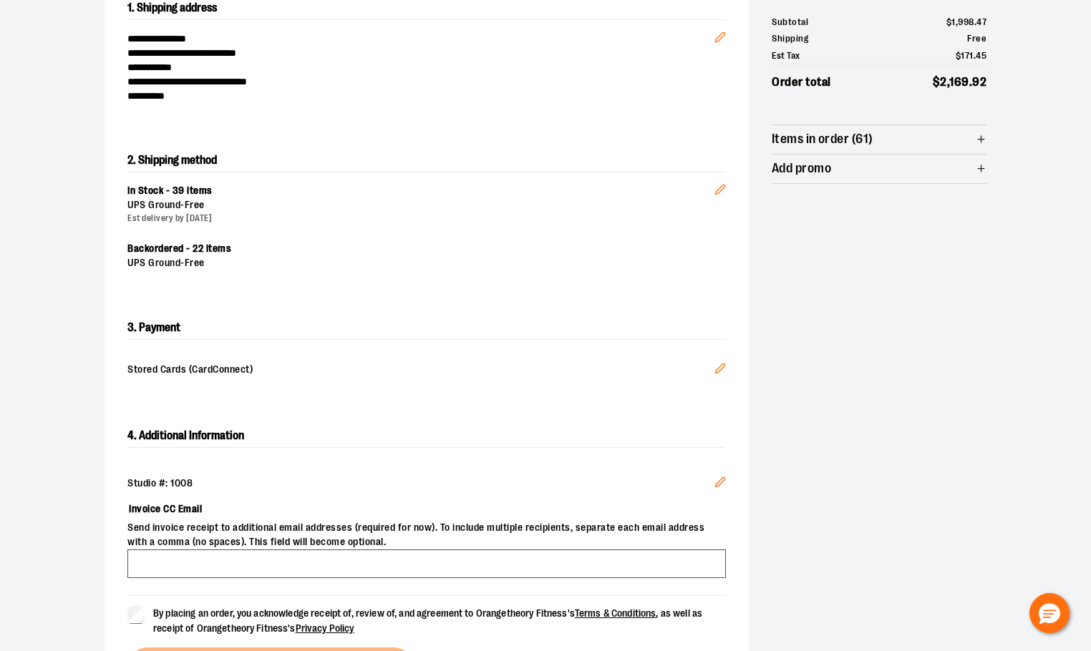
scroll to position [316, 0]
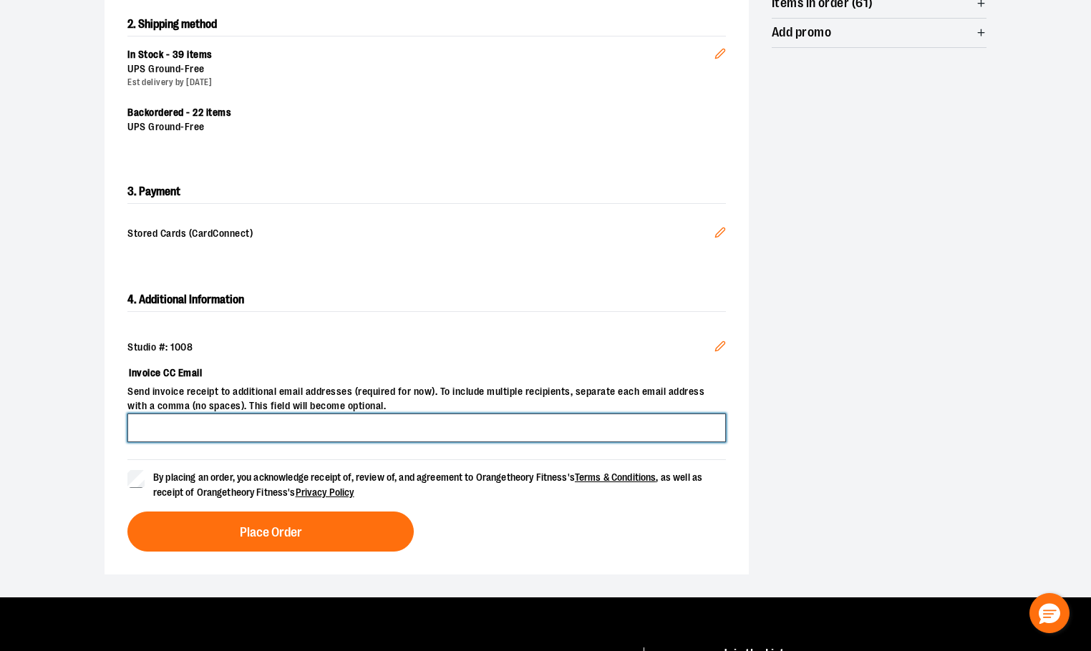
click at [174, 430] on input "Invoice CC Email" at bounding box center [426, 428] width 598 height 29
type input "**********"
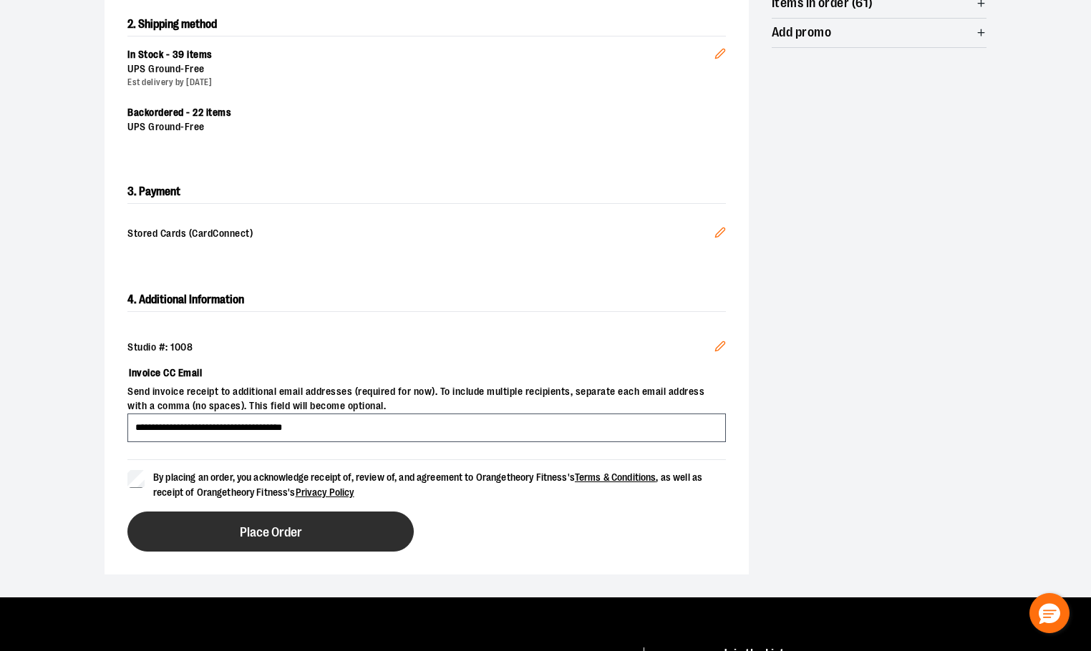
click at [359, 541] on button "Place Order" at bounding box center [270, 532] width 286 height 40
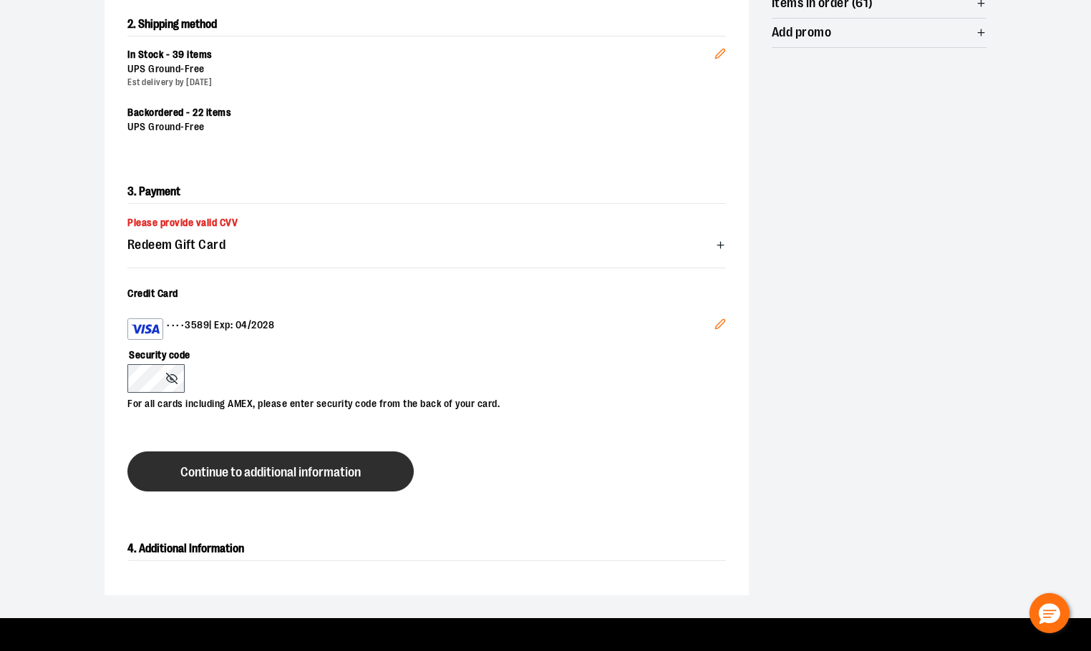
click at [190, 475] on span "Continue to additional information" at bounding box center [270, 473] width 180 height 14
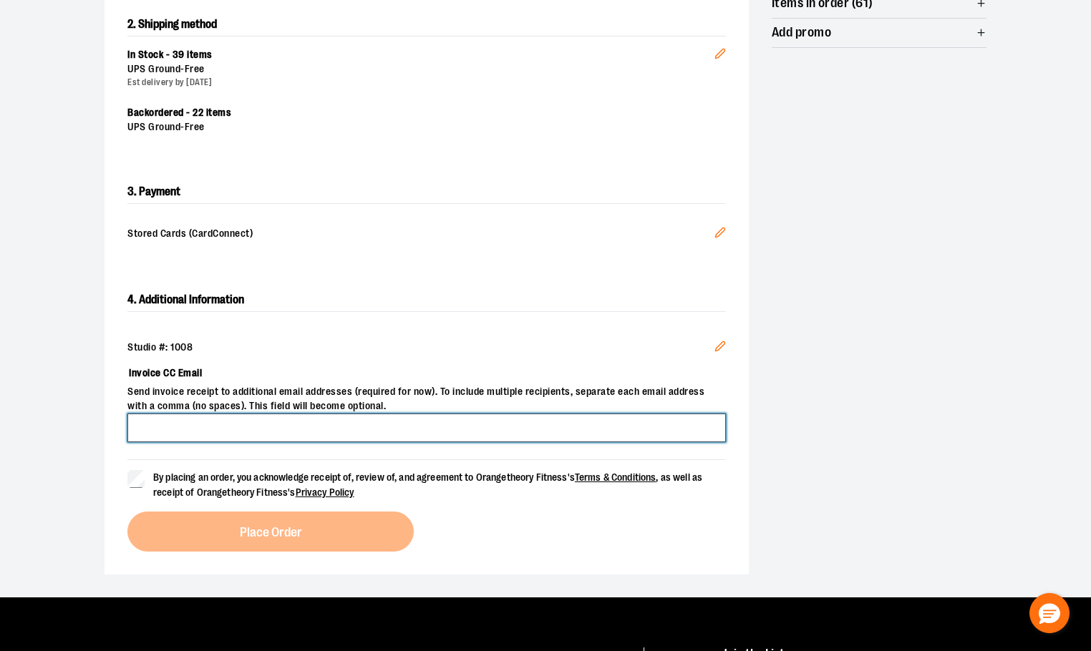
click at [492, 429] on input "Invoice CC Email" at bounding box center [426, 428] width 598 height 29
type input "**********"
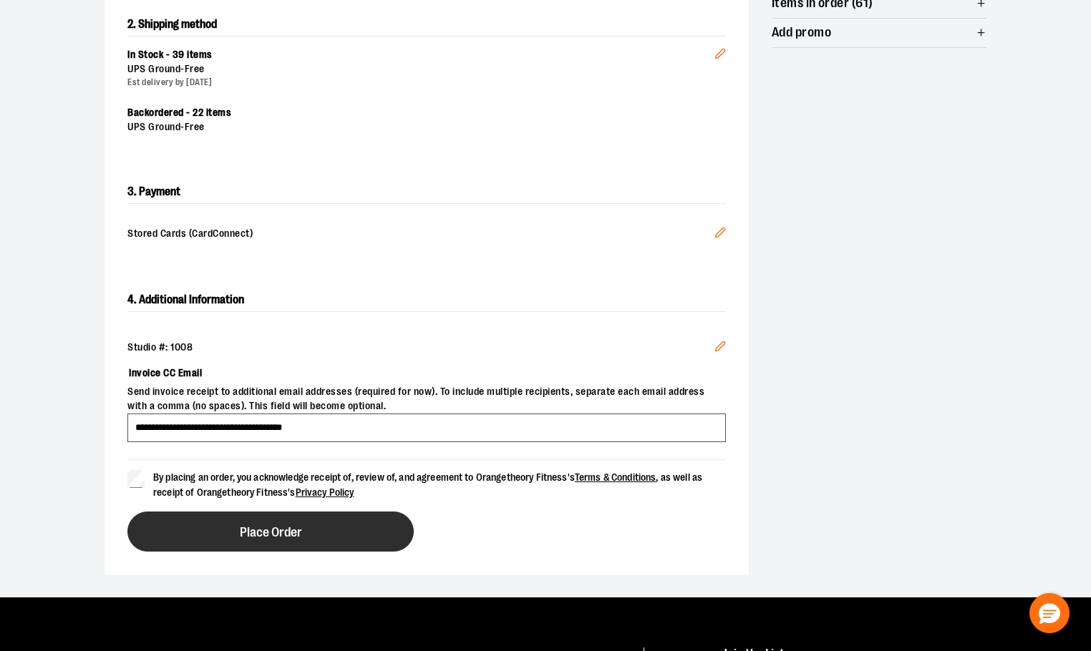
click at [214, 515] on button "Place Order" at bounding box center [270, 532] width 286 height 40
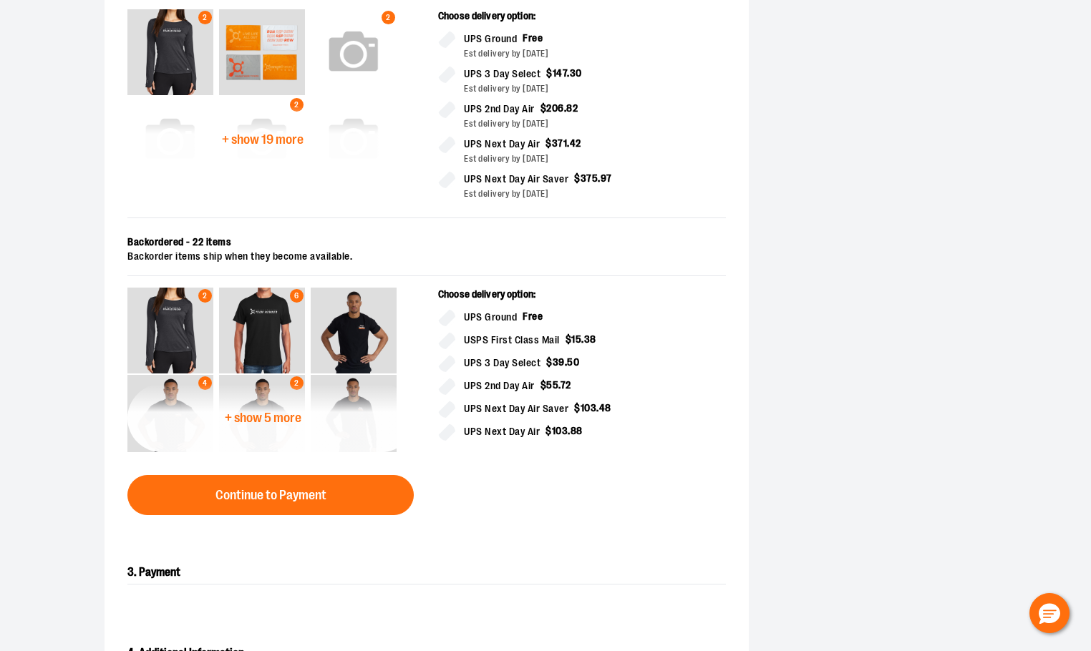
scroll to position [501, 0]
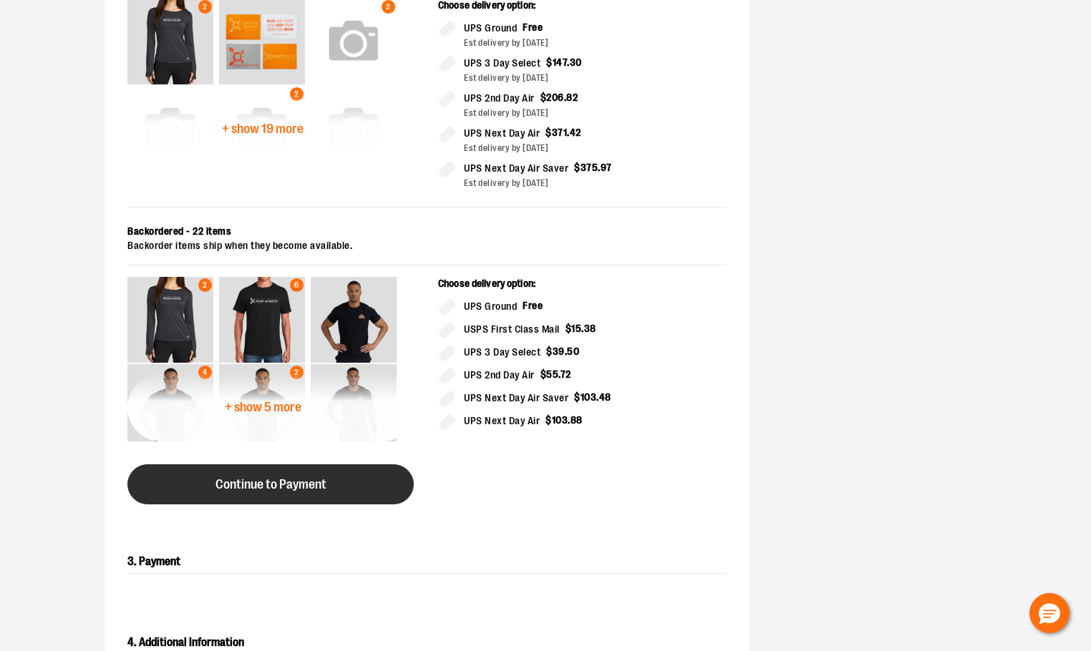
click at [328, 477] on button "Continue to Payment" at bounding box center [270, 485] width 286 height 40
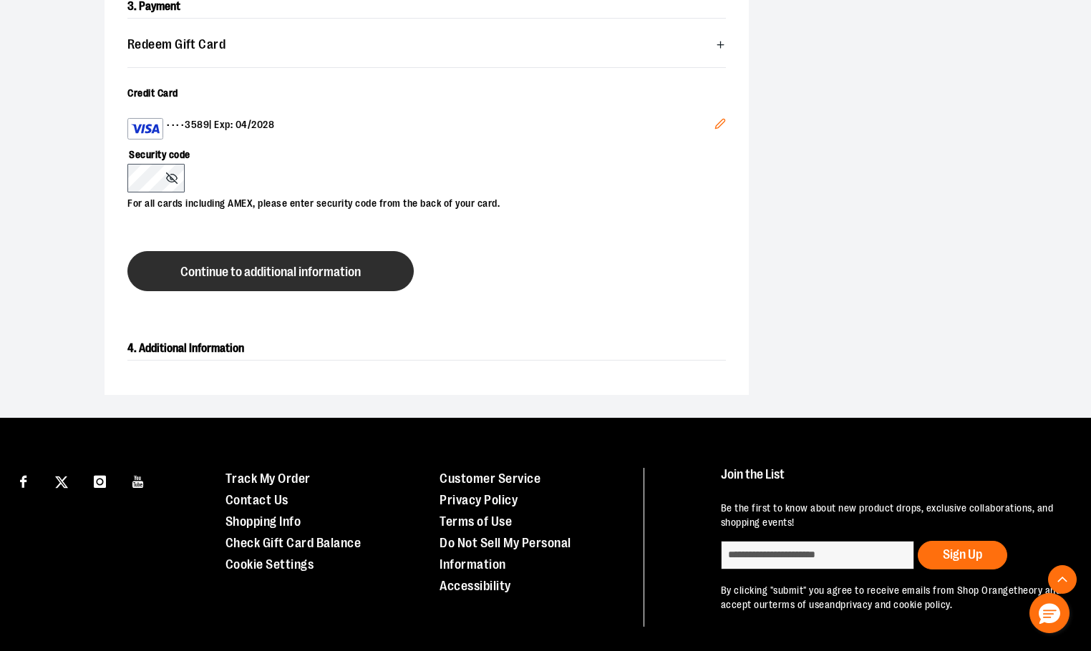
click at [165, 266] on button "Continue to additional information" at bounding box center [270, 271] width 286 height 40
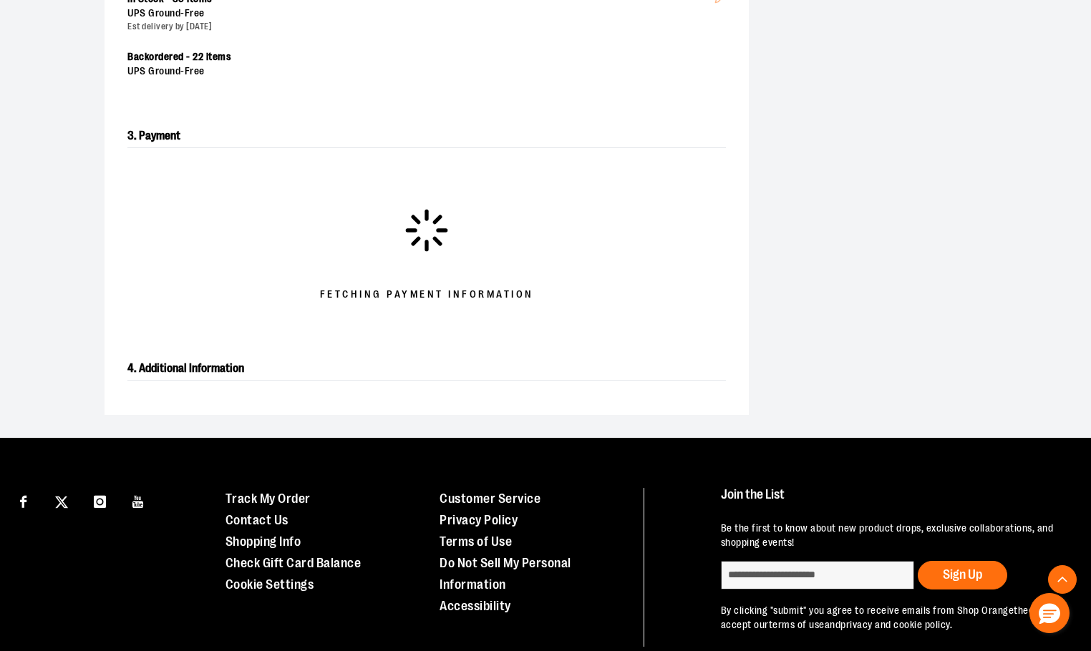
scroll to position [225, 0]
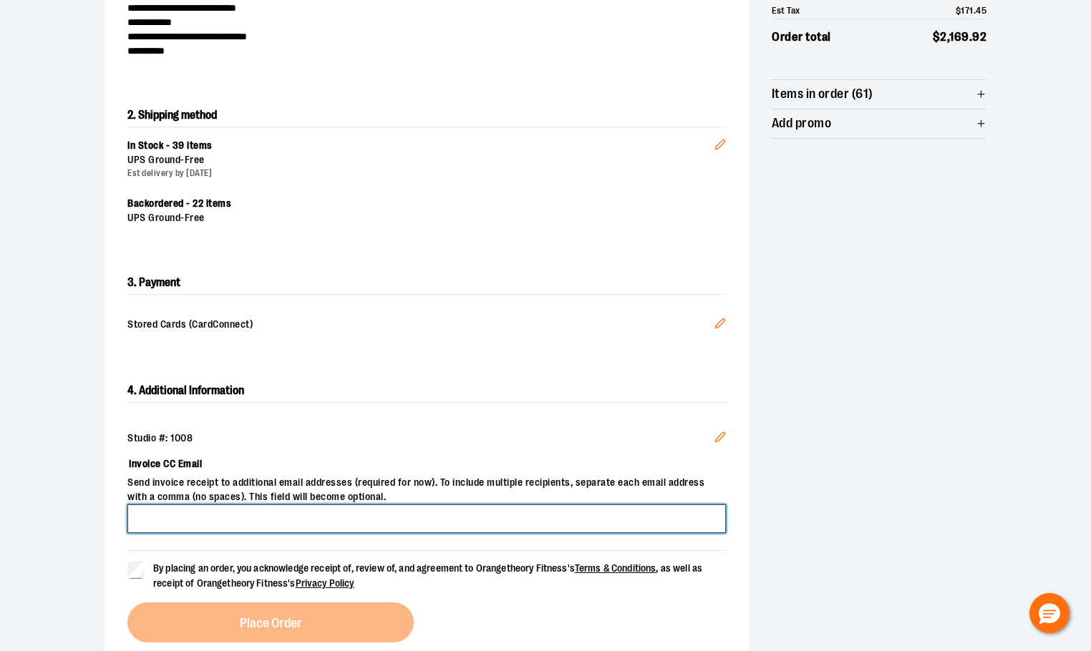
click at [221, 516] on input "Invoice CC Email" at bounding box center [426, 519] width 598 height 29
type input "**********"
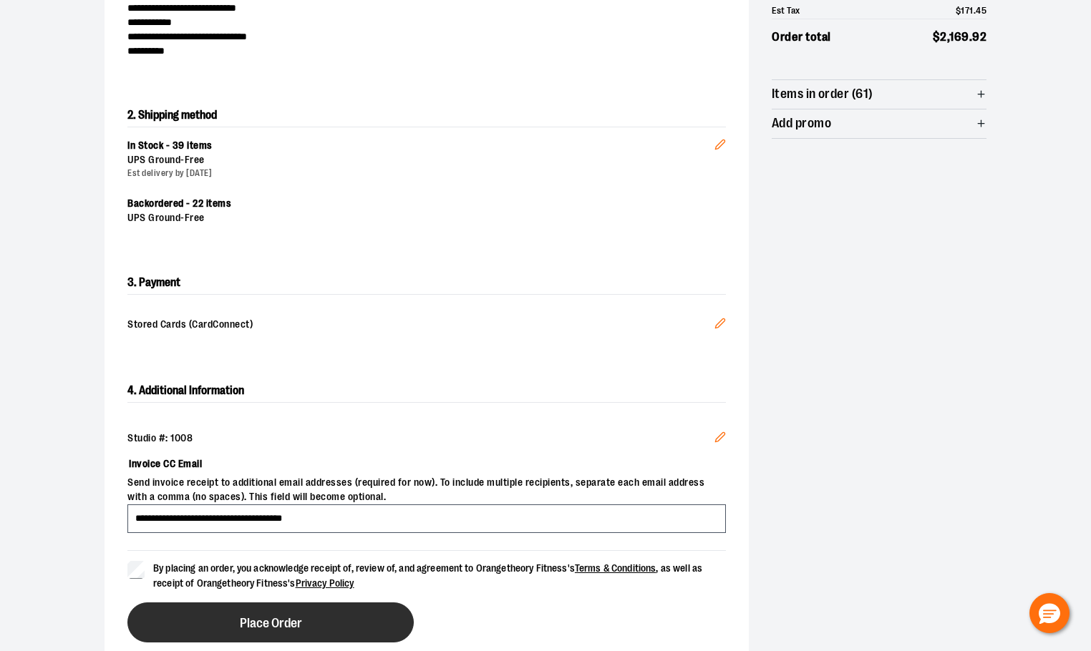
click at [151, 629] on button "Place Order" at bounding box center [270, 623] width 286 height 40
